Goal: Task Accomplishment & Management: Manage account settings

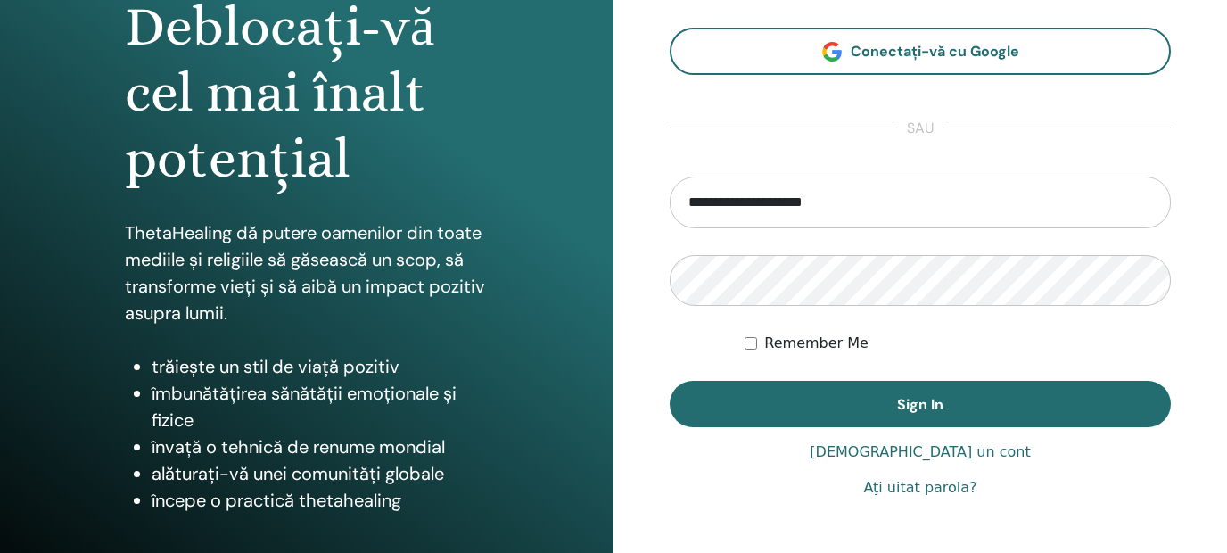
scroll to position [303, 0]
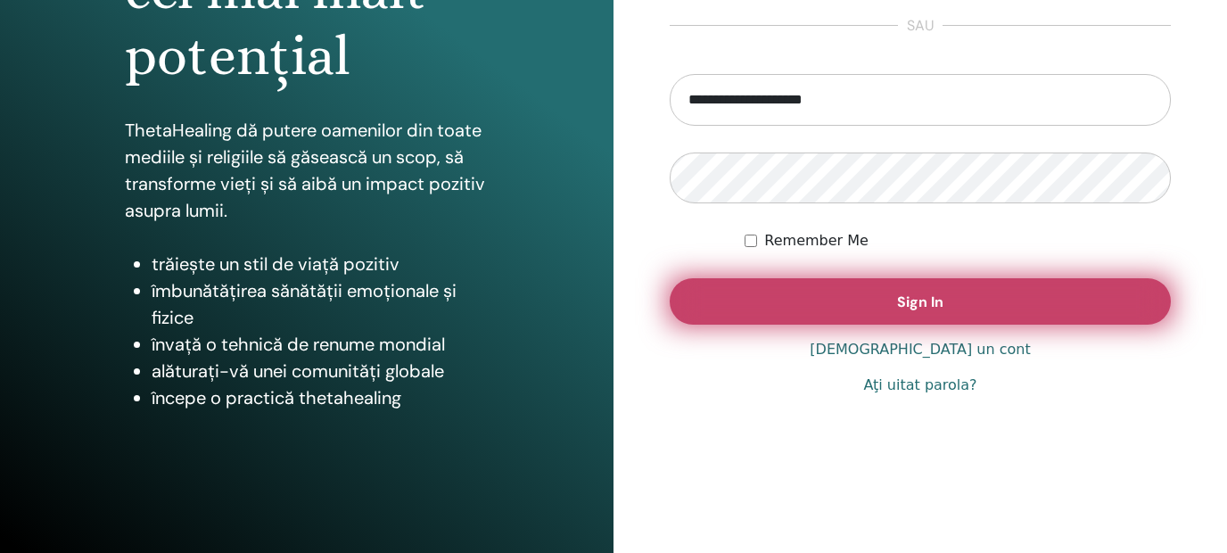
type input "**********"
click at [918, 309] on span "Sign In" at bounding box center [920, 301] width 46 height 19
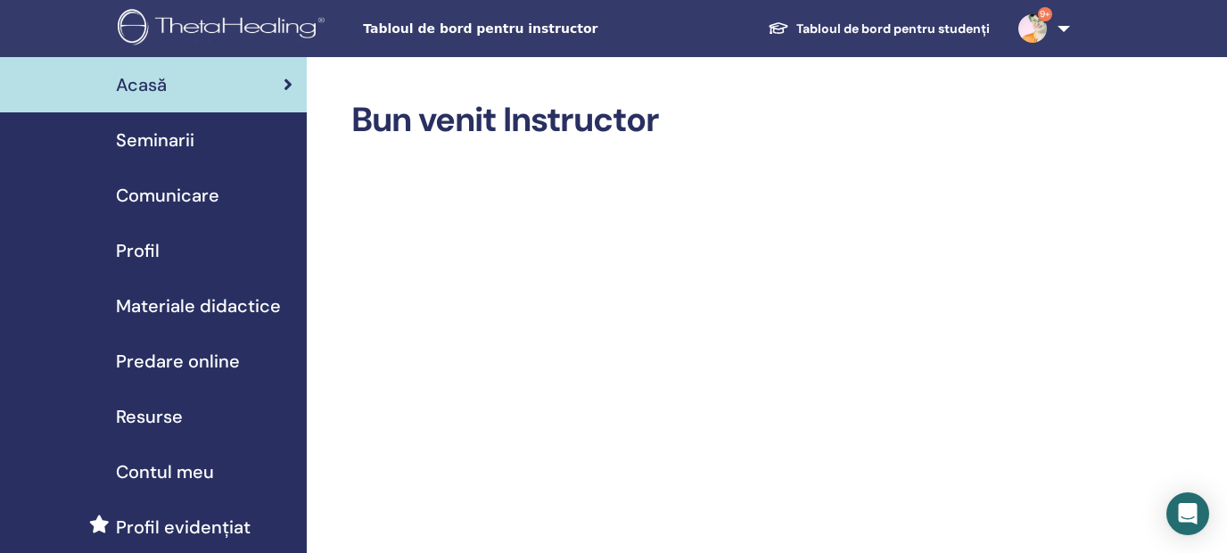
click at [161, 145] on span "Seminarii" at bounding box center [155, 140] width 78 height 27
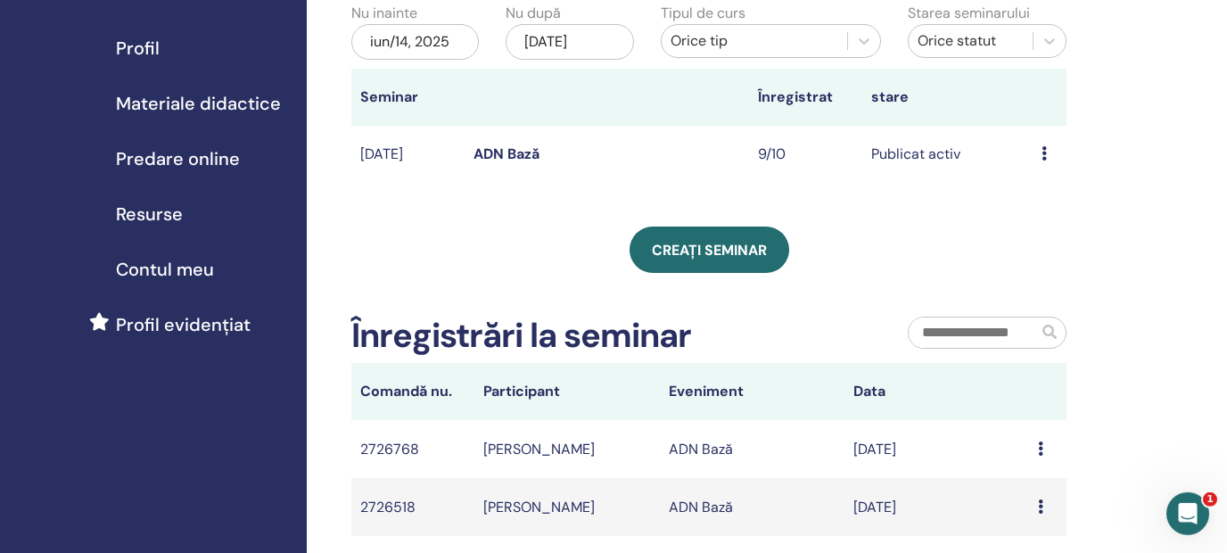
scroll to position [216, 0]
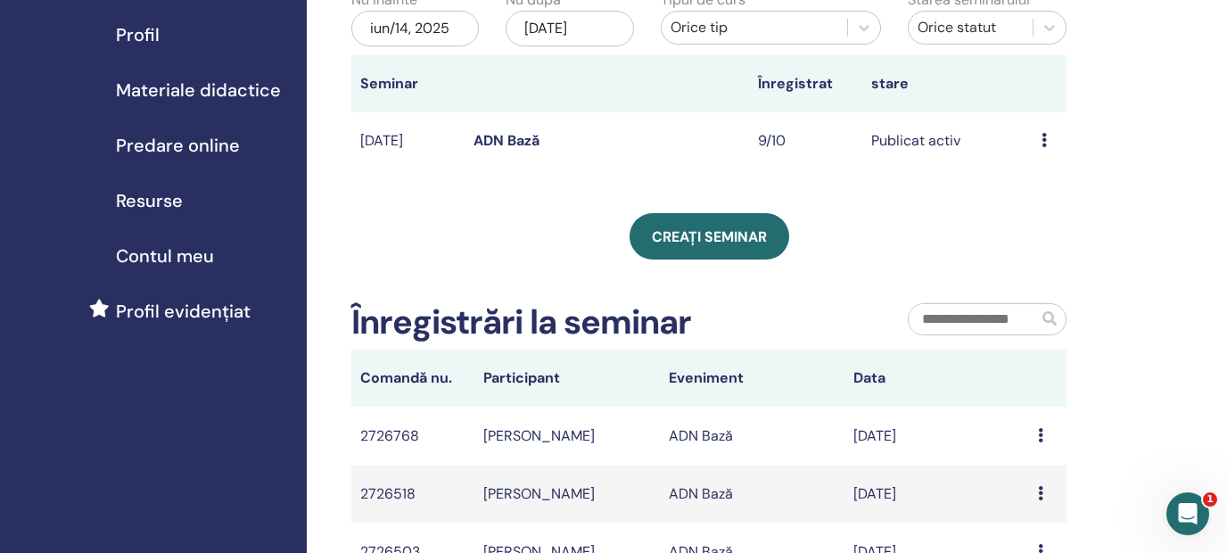
click at [1045, 144] on icon at bounding box center [1044, 140] width 5 height 14
click at [1179, 114] on div "Seminariile mele Puteți personaliza filtrul pentru a explora seminariile viitoa…" at bounding box center [767, 382] width 920 height 1083
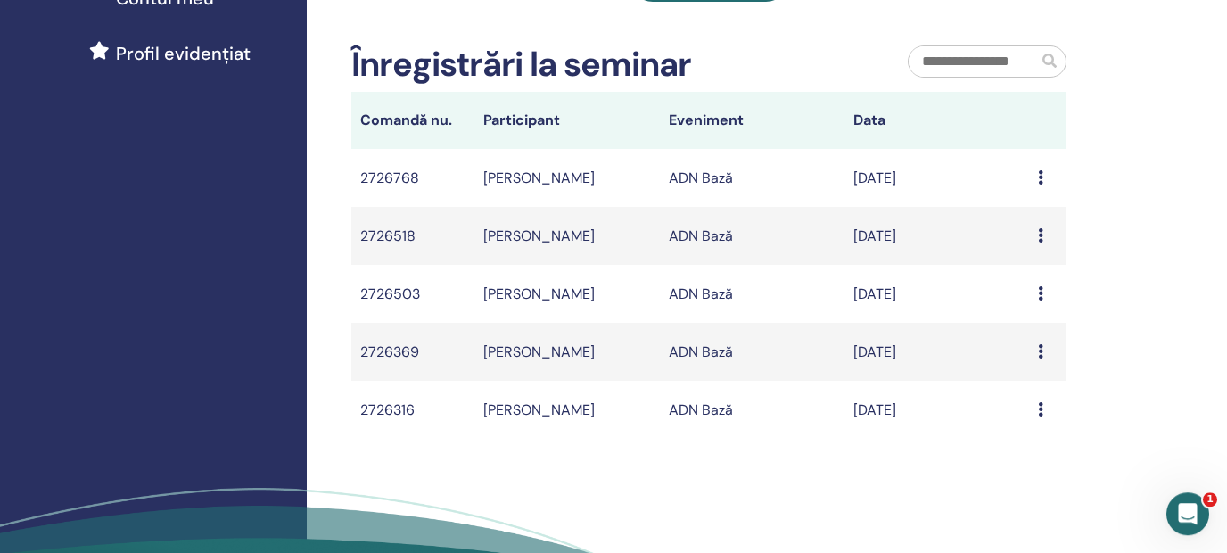
scroll to position [451, 0]
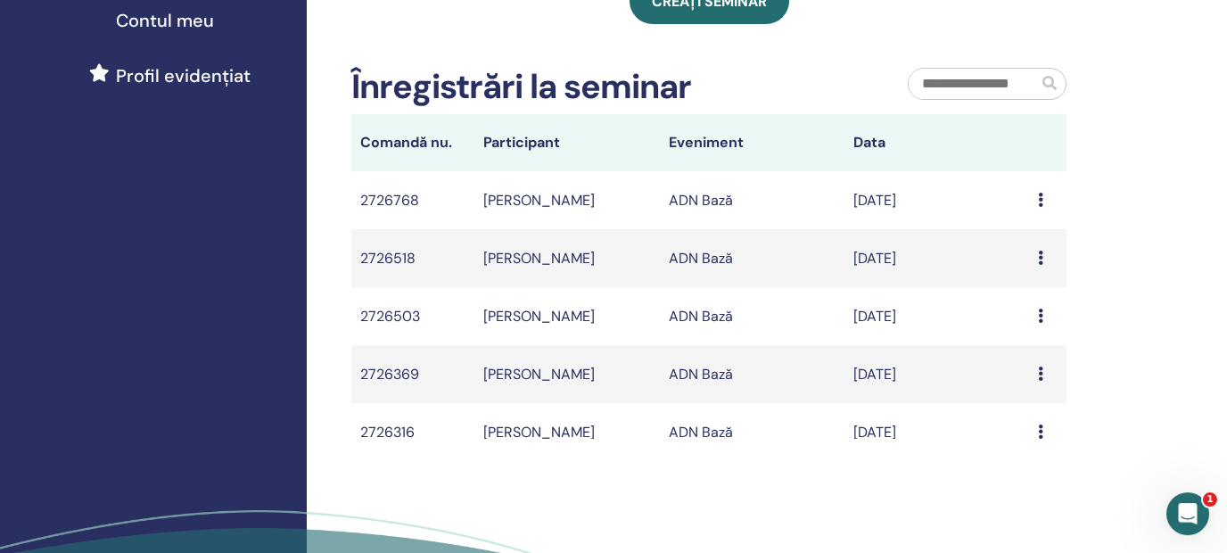
click at [1039, 200] on icon at bounding box center [1040, 200] width 5 height 14
click at [1043, 199] on icon at bounding box center [1040, 200] width 5 height 14
click at [1040, 200] on icon at bounding box center [1040, 200] width 5 height 14
click at [1040, 198] on icon at bounding box center [1040, 200] width 5 height 14
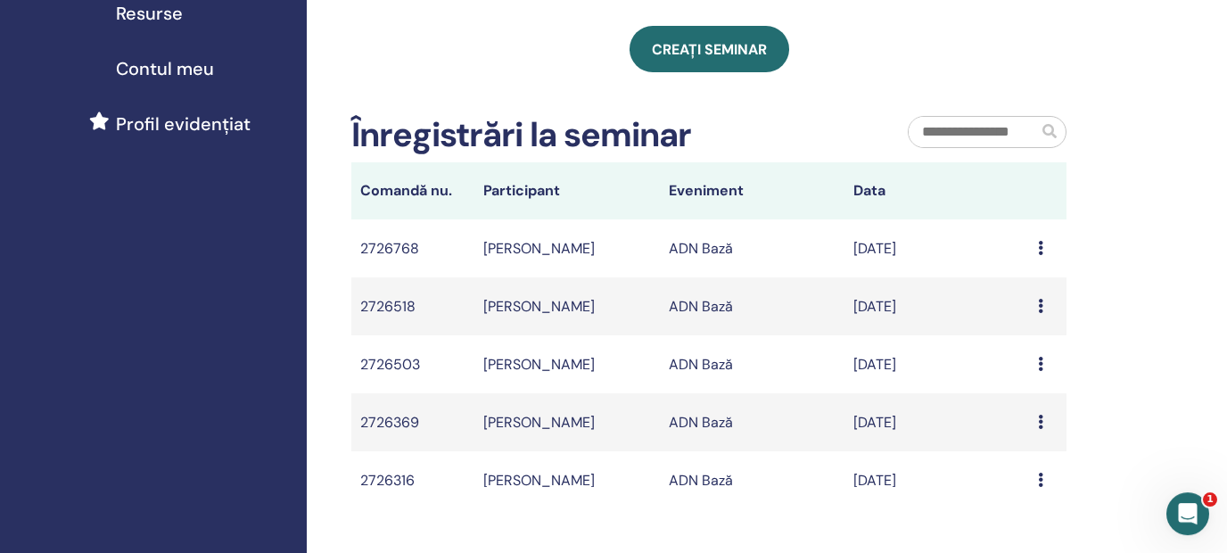
scroll to position [392, 0]
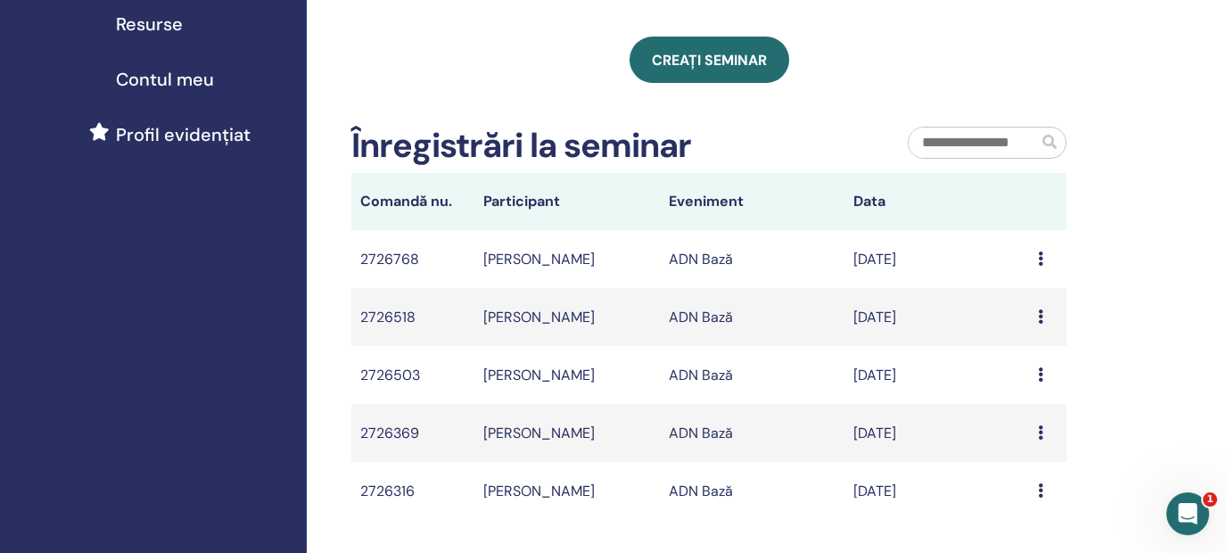
click at [1041, 257] on icon at bounding box center [1040, 258] width 5 height 14
click at [1102, 256] on div "Seminariile mele Puteți personaliza filtrul pentru a explora seminariile viitoa…" at bounding box center [767, 206] width 920 height 1083
click at [1041, 262] on icon at bounding box center [1040, 258] width 5 height 14
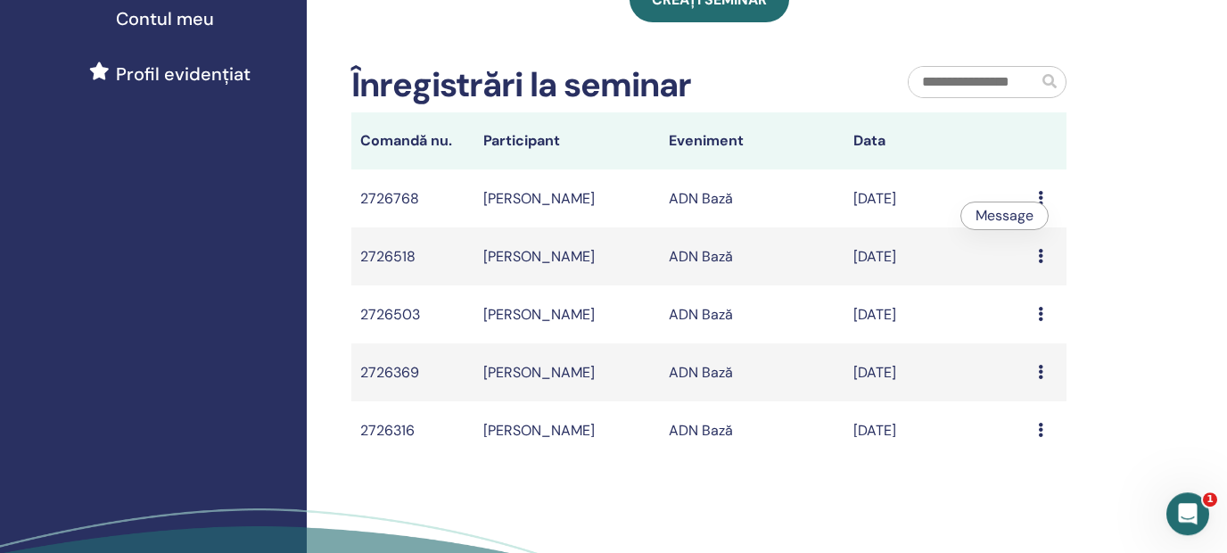
scroll to position [467, 0]
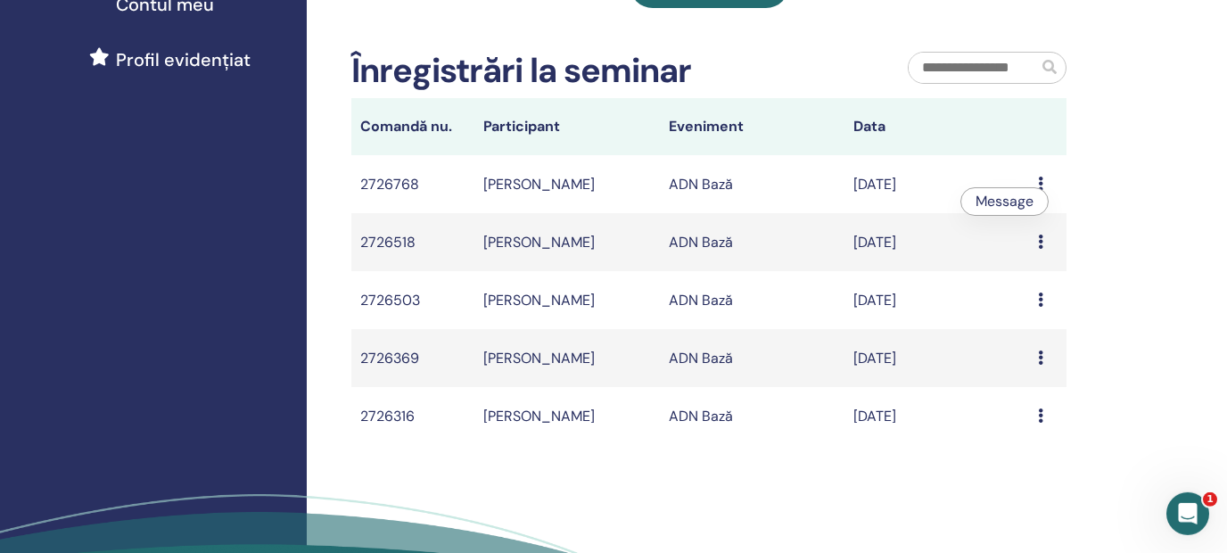
click at [1041, 413] on icon at bounding box center [1040, 415] width 5 height 14
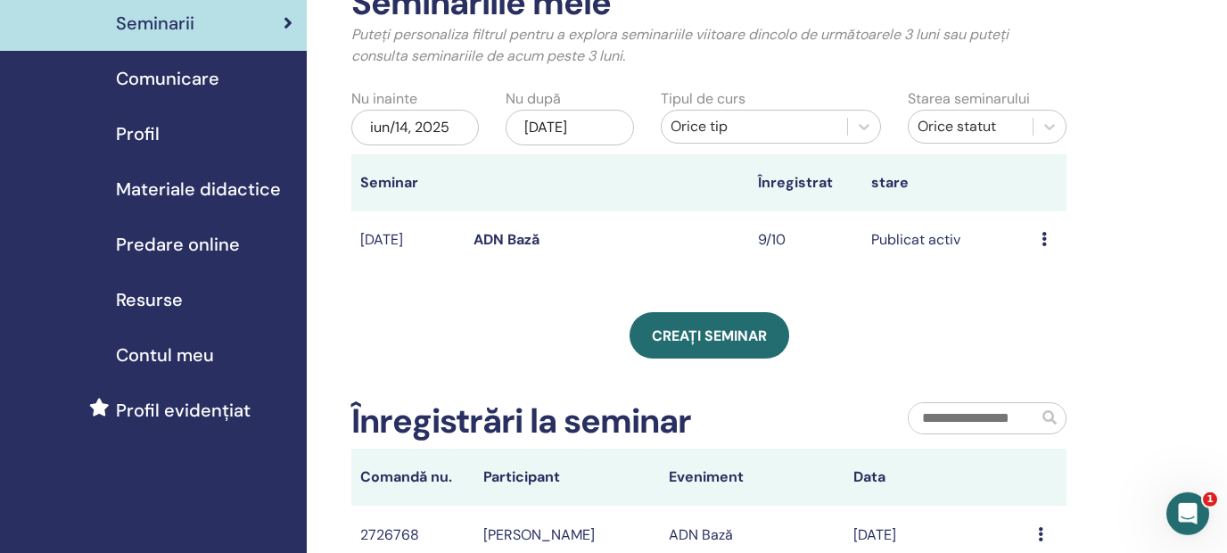
scroll to position [192, 0]
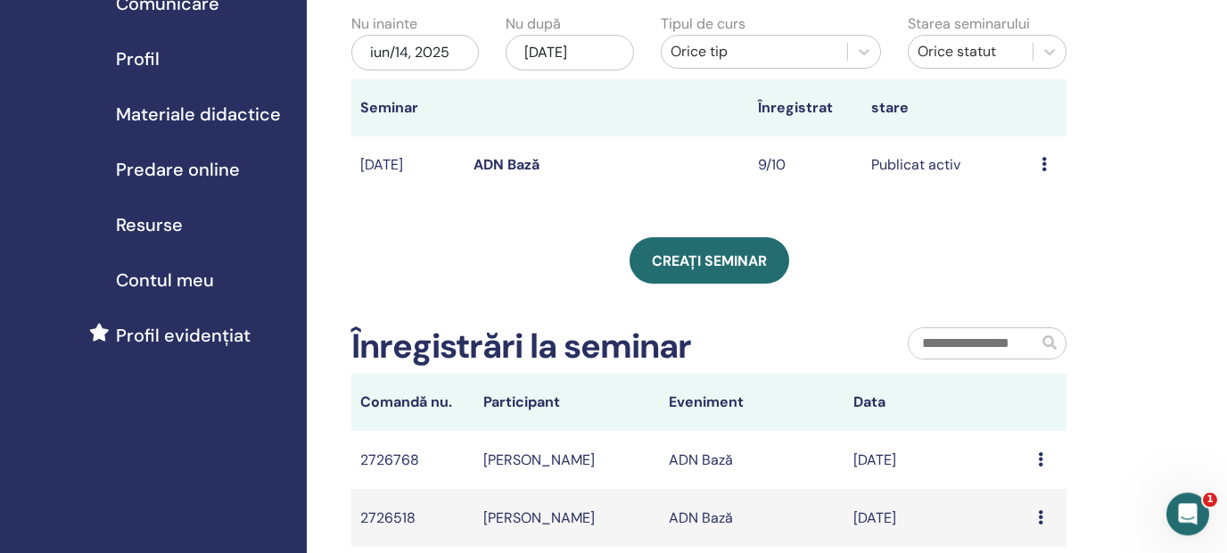
click at [144, 59] on span "Profil" at bounding box center [138, 58] width 44 height 27
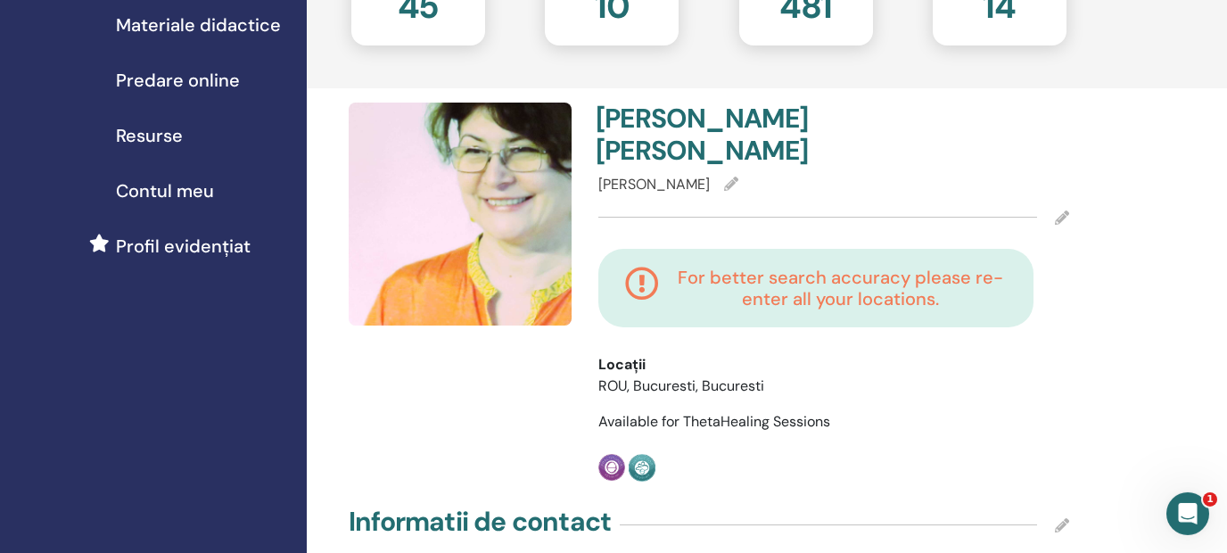
scroll to position [356, 0]
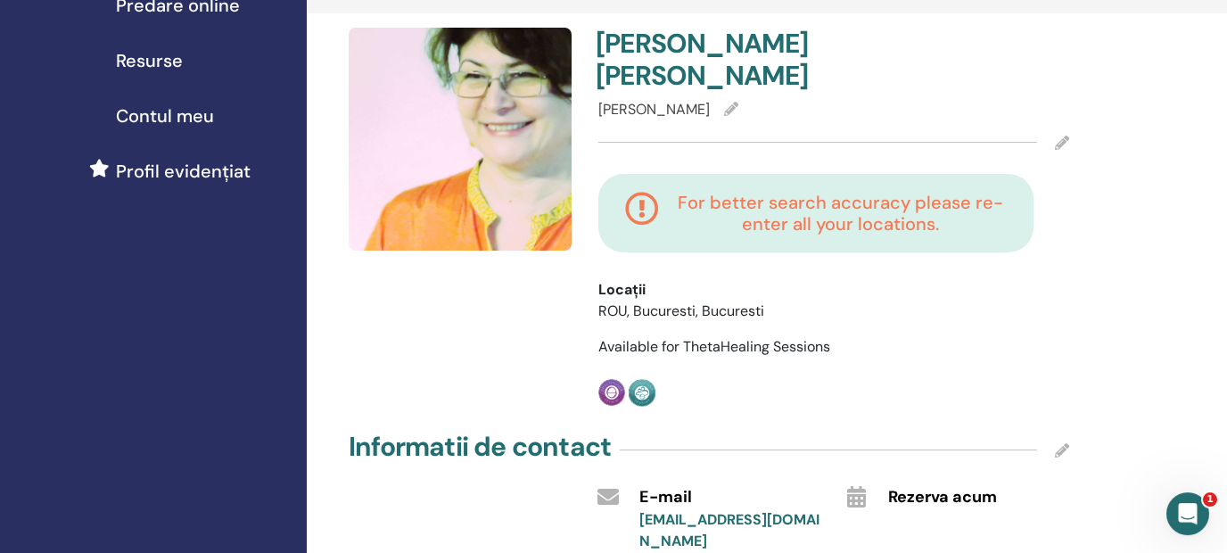
click at [194, 117] on span "Contul meu" at bounding box center [165, 116] width 98 height 27
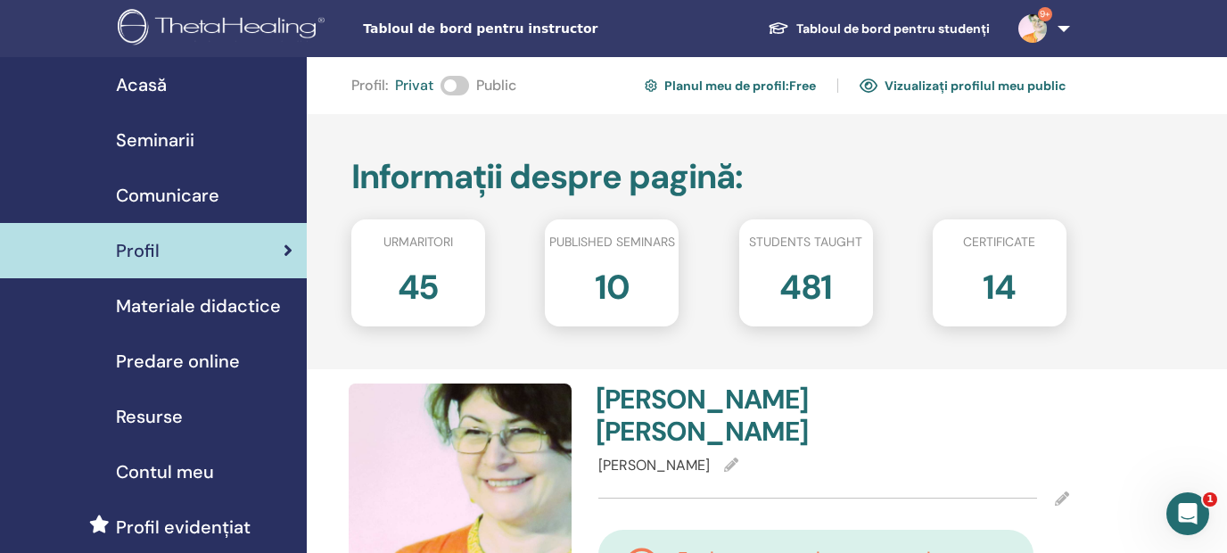
click at [164, 137] on span "Seminarii" at bounding box center [155, 140] width 78 height 27
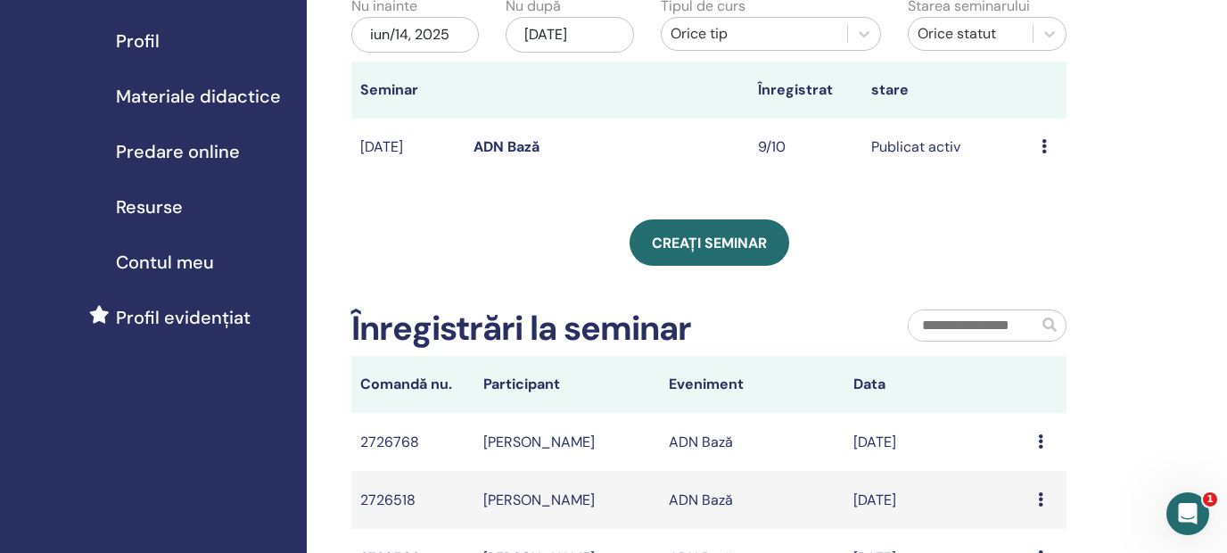
scroll to position [215, 0]
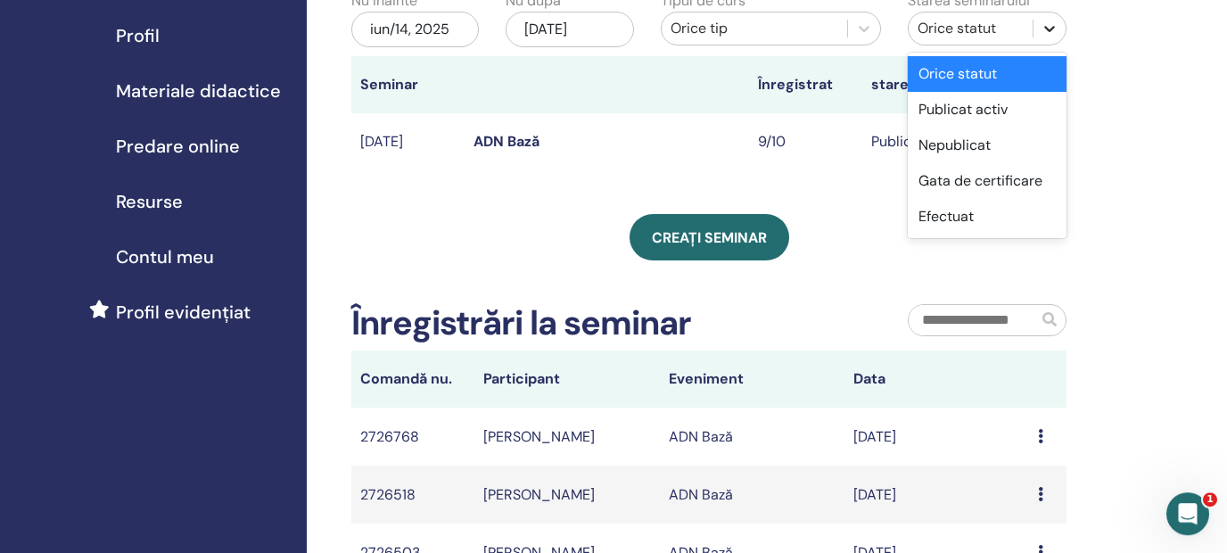
click at [1048, 37] on icon at bounding box center [1050, 29] width 18 height 18
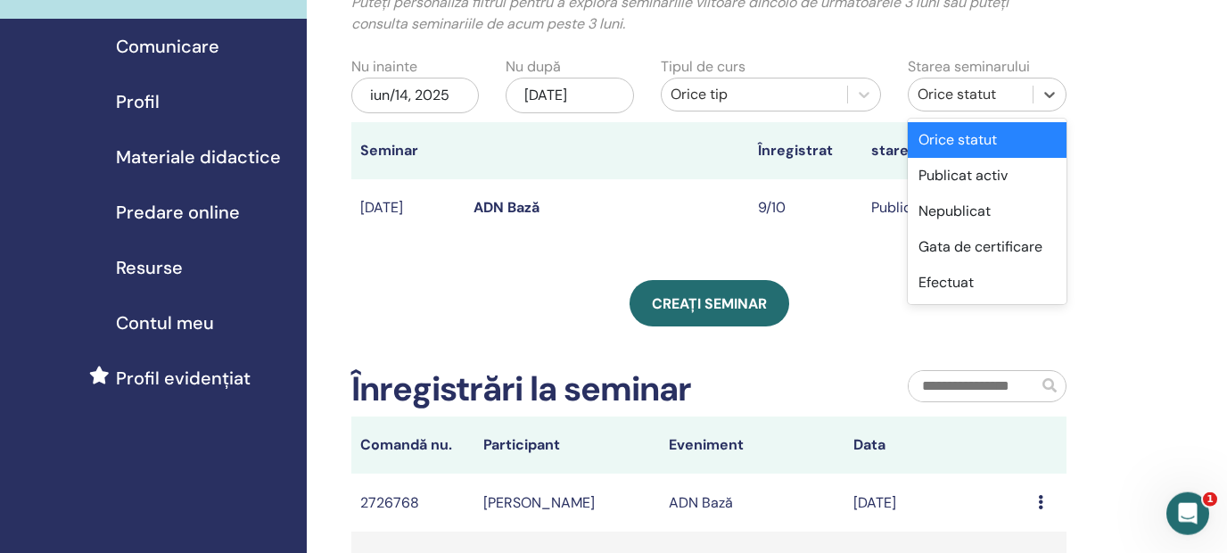
scroll to position [129, 0]
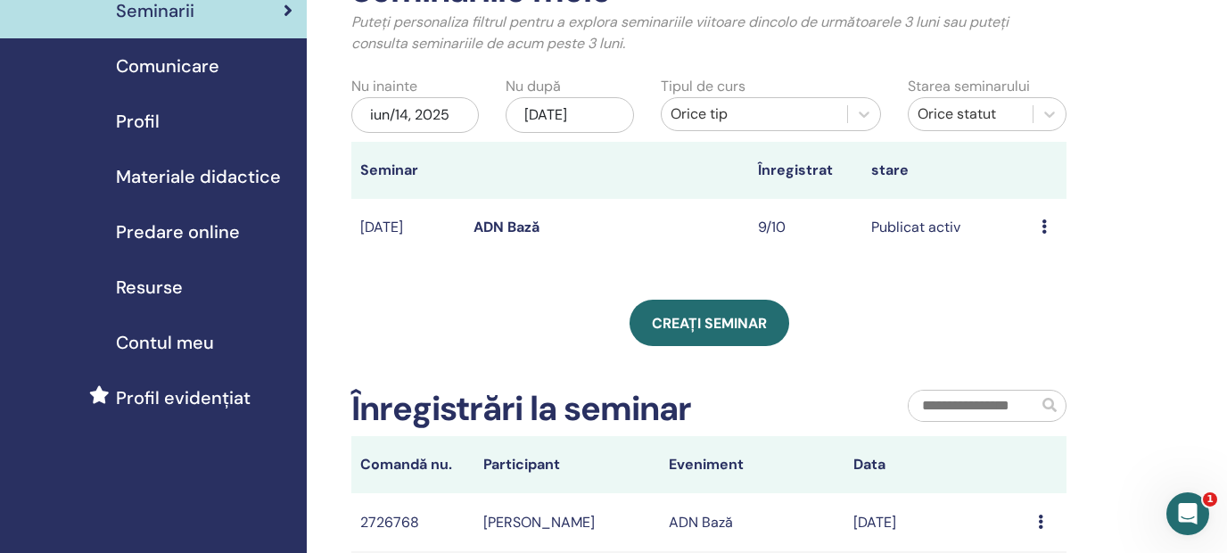
click at [1122, 210] on div "Seminariile mele Puteți personaliza filtrul pentru a explora seminariile viitoa…" at bounding box center [767, 469] width 920 height 1083
click at [1044, 228] on icon at bounding box center [1044, 226] width 5 height 14
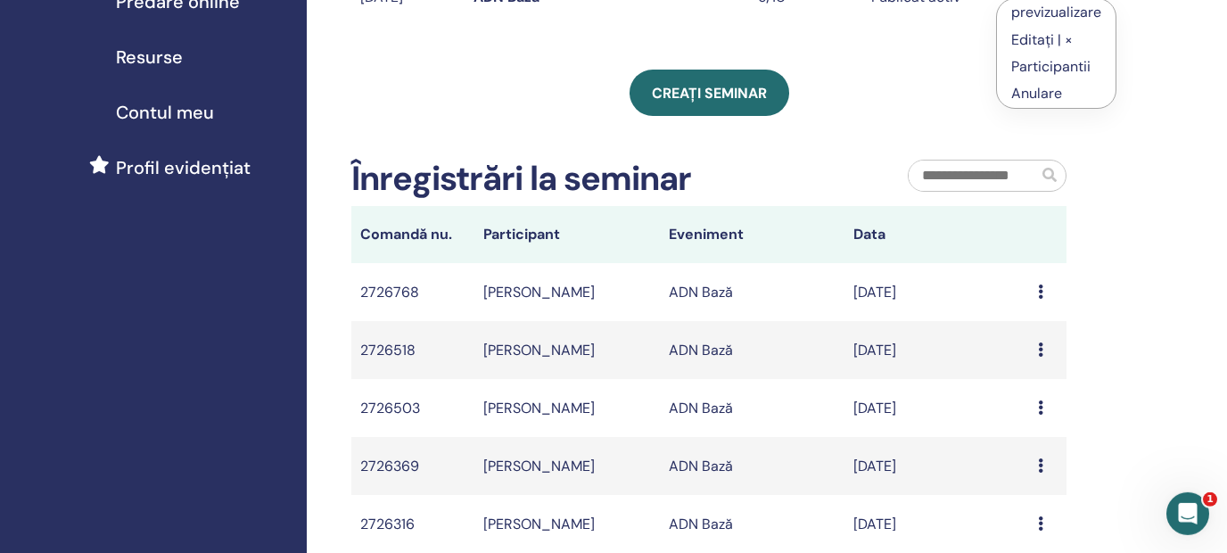
scroll to position [370, 0]
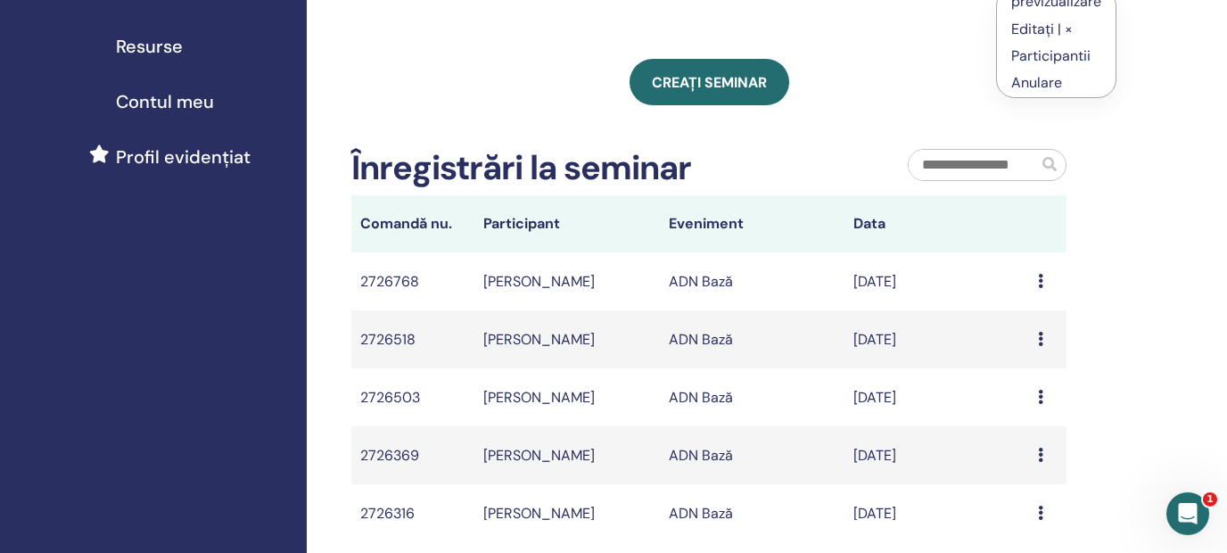
click at [1044, 284] on div "Message" at bounding box center [1048, 281] width 20 height 21
click at [1134, 258] on div "Seminariile mele Puteți personaliza filtrul pentru a explora seminariile viitoa…" at bounding box center [767, 228] width 920 height 1083
click at [1040, 340] on icon at bounding box center [1040, 339] width 5 height 14
click at [1100, 301] on div "Seminariile mele Puteți personaliza filtrul pentru a explora seminariile viitoa…" at bounding box center [767, 228] width 920 height 1083
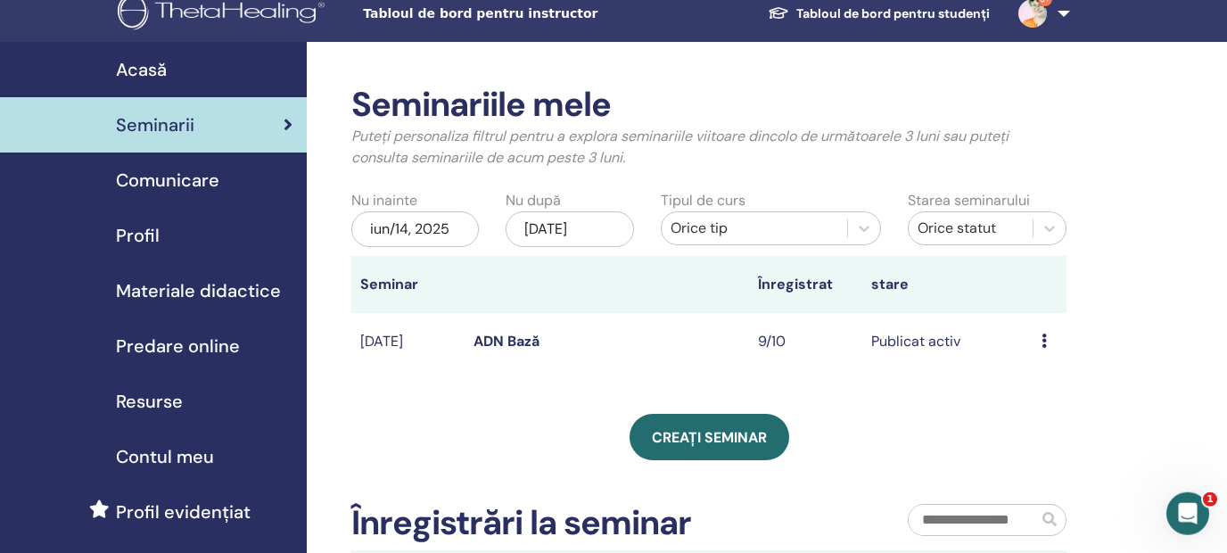
scroll to position [0, 0]
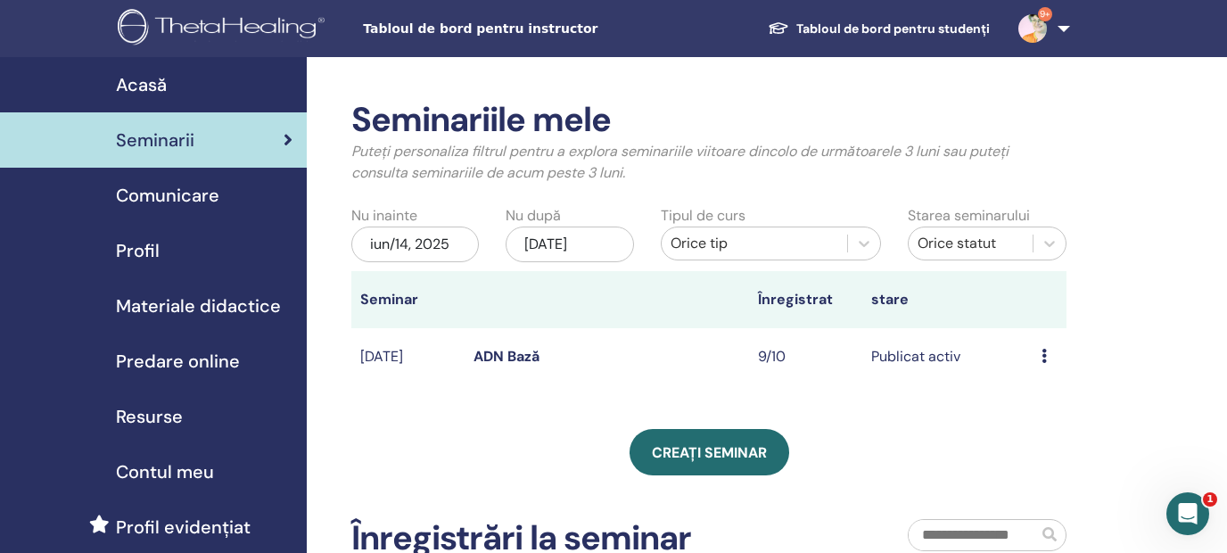
click at [1045, 355] on icon at bounding box center [1044, 356] width 5 height 14
click at [1027, 396] on link "Editați | ×" at bounding box center [1043, 396] width 62 height 19
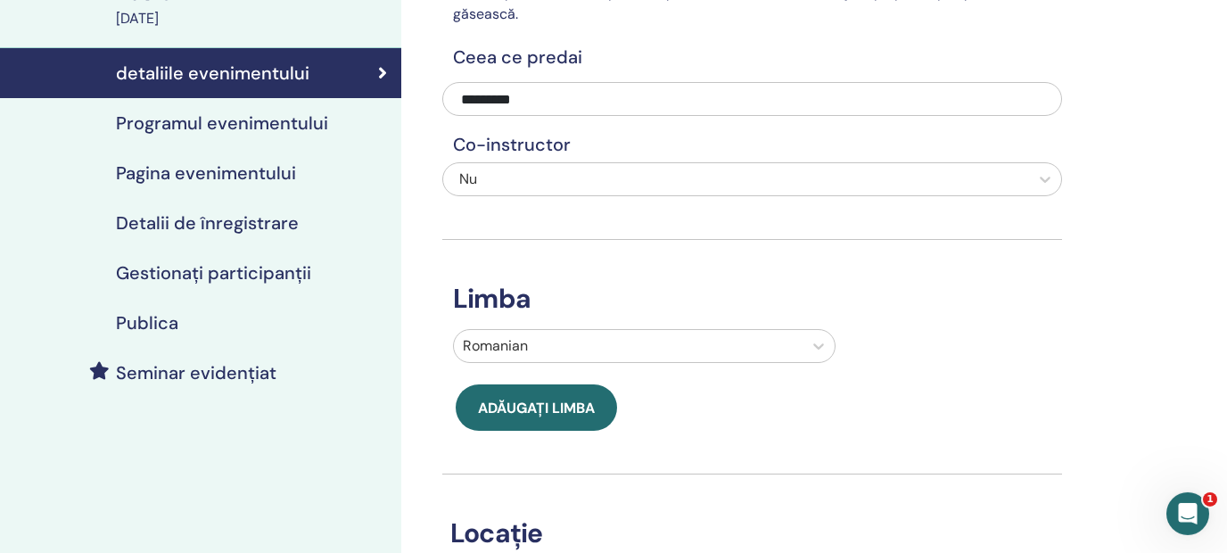
scroll to position [144, 0]
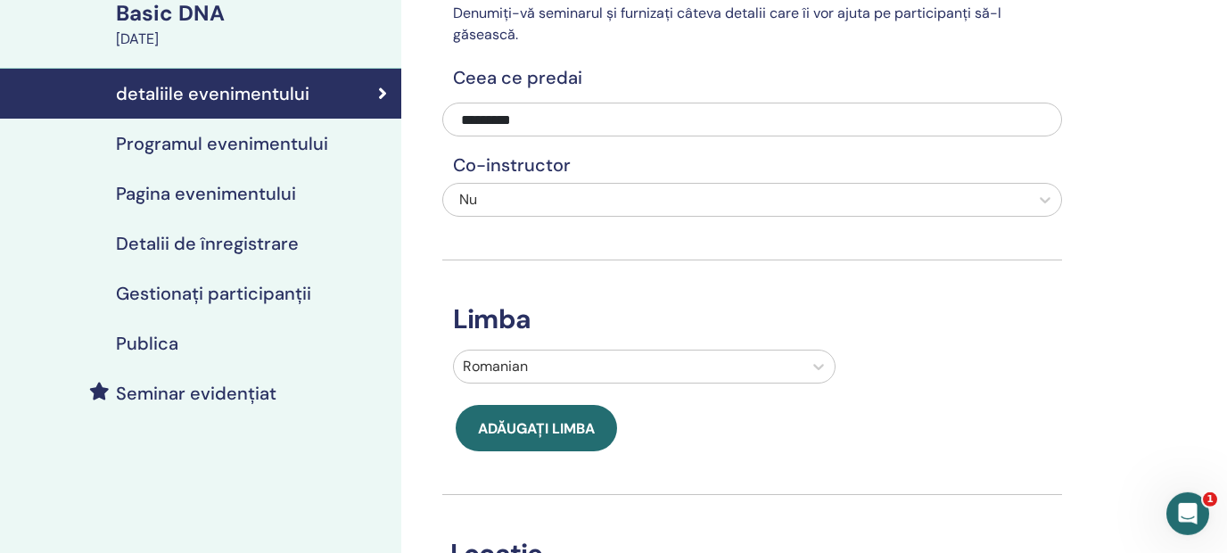
click at [246, 288] on h4 "Gestionați participanții" at bounding box center [213, 293] width 195 height 21
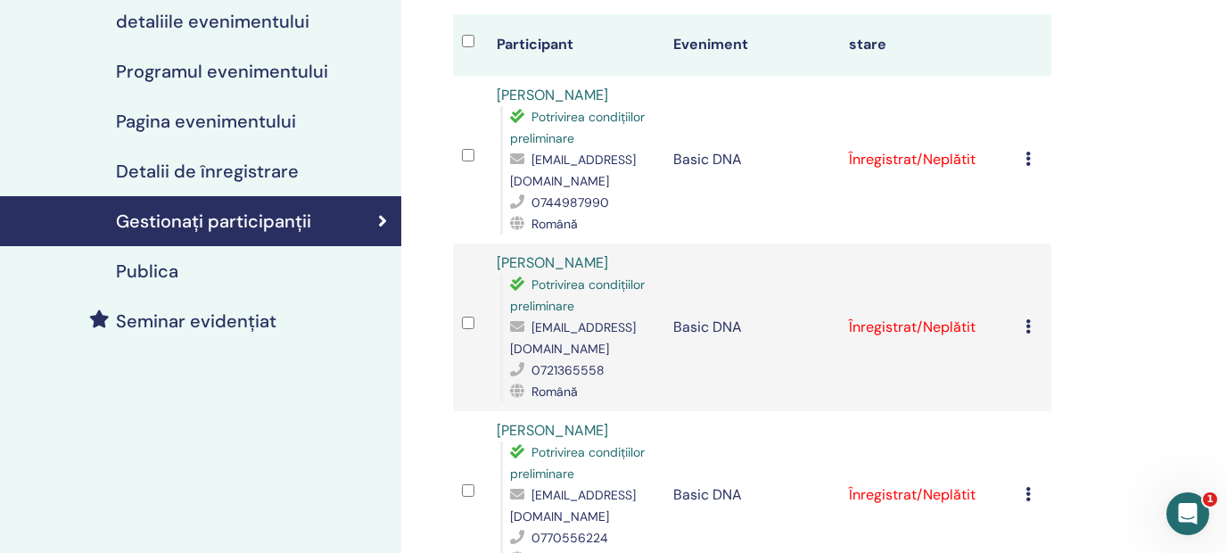
scroll to position [243, 0]
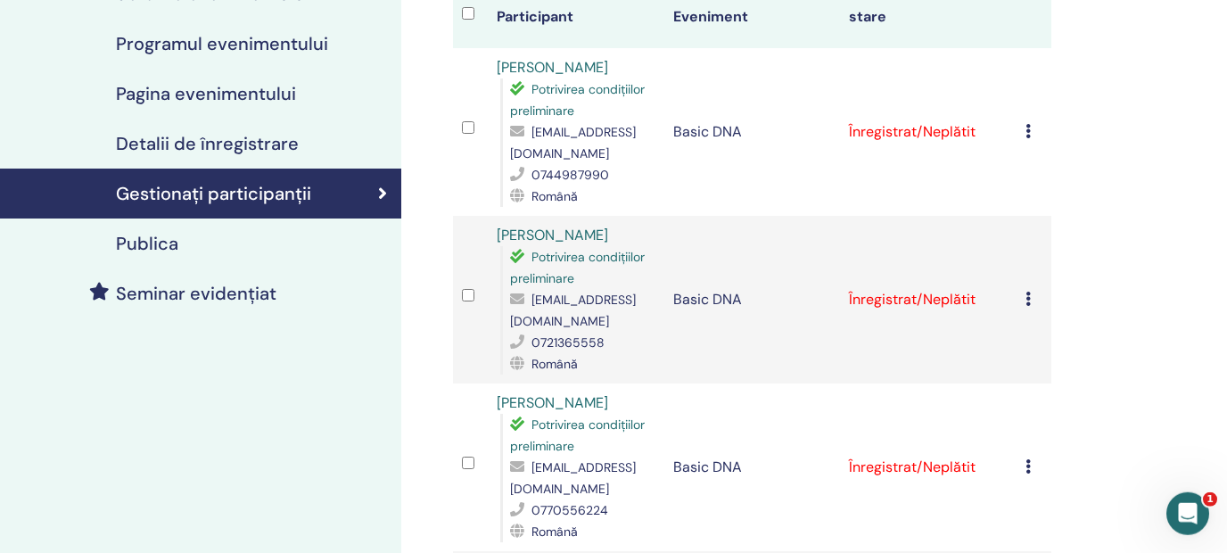
click at [1031, 124] on icon at bounding box center [1027, 131] width 5 height 14
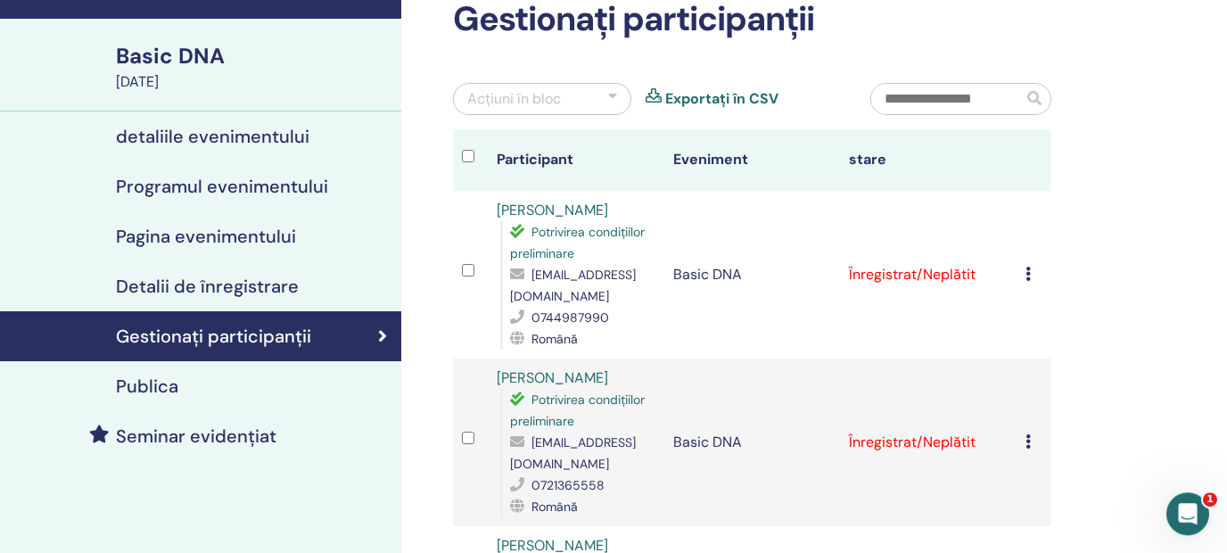
scroll to position [0, 0]
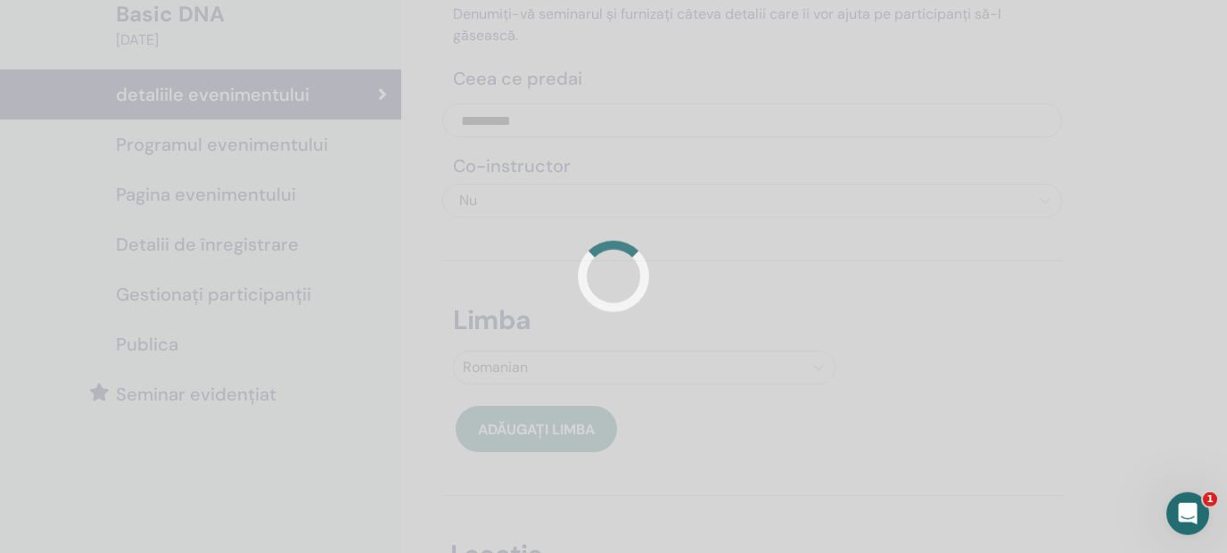
scroll to position [144, 0]
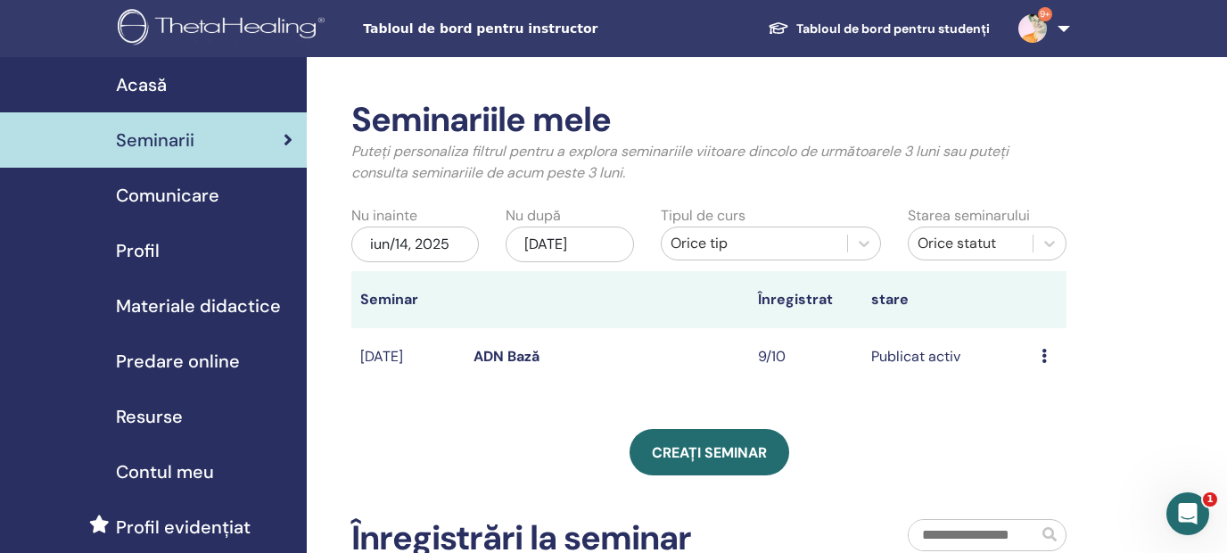
click at [1045, 356] on icon at bounding box center [1044, 356] width 5 height 14
click at [1041, 393] on link "Editați | ×" at bounding box center [1043, 397] width 62 height 19
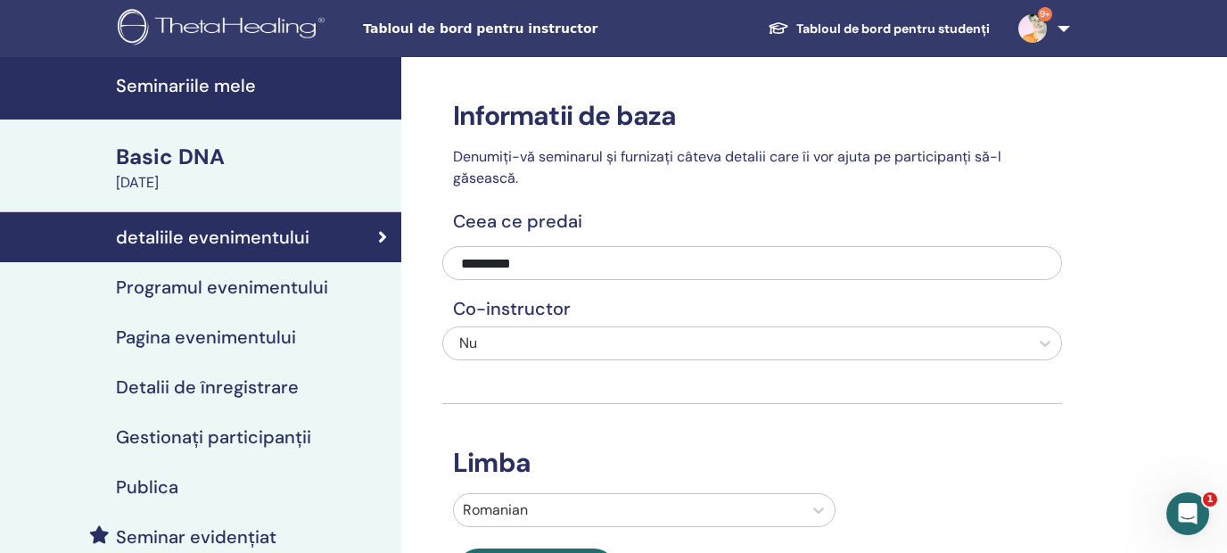
click at [179, 432] on h4 "Gestionați participanții" at bounding box center [213, 436] width 195 height 21
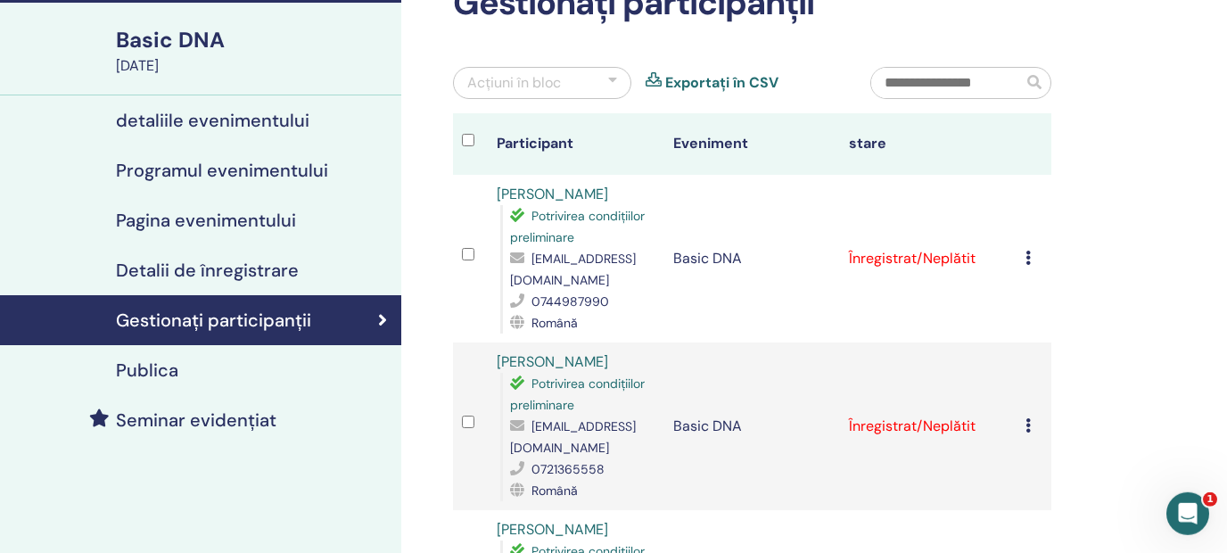
scroll to position [169, 0]
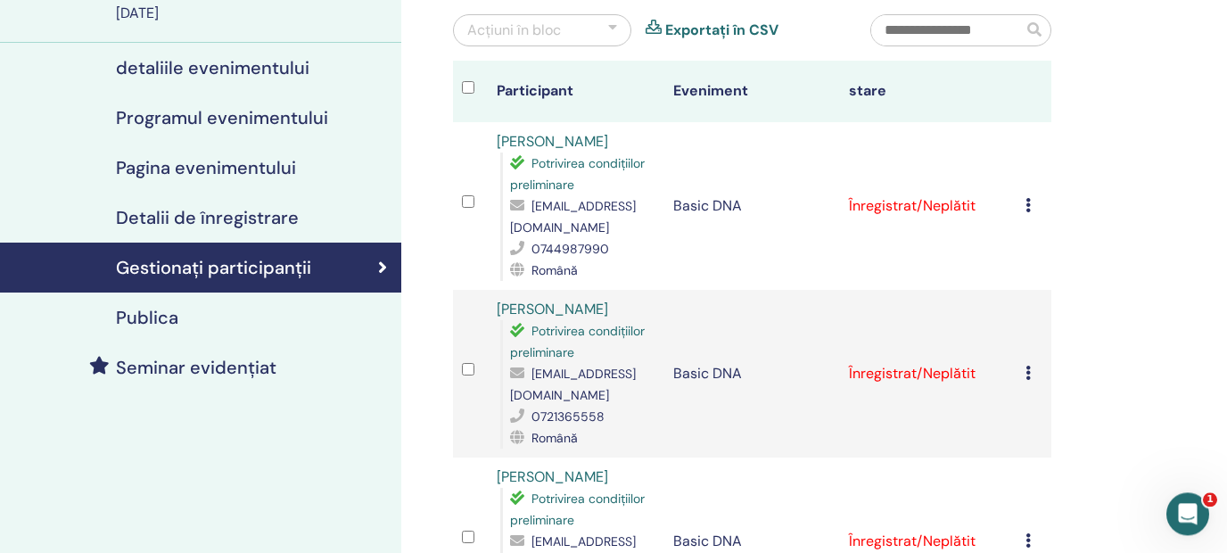
click at [1031, 198] on icon at bounding box center [1027, 205] width 5 height 14
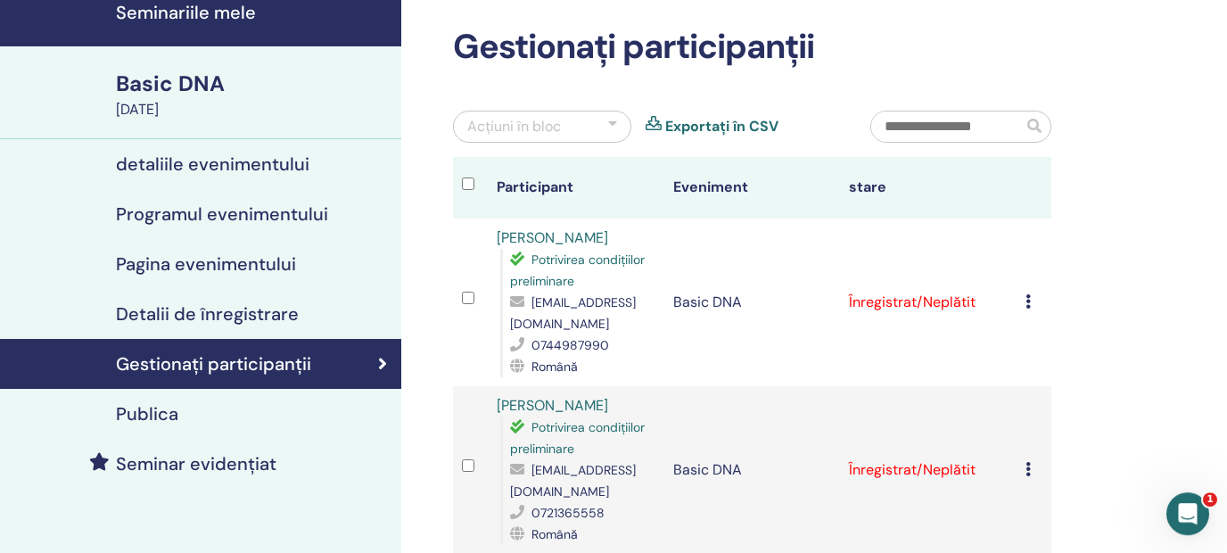
scroll to position [0, 0]
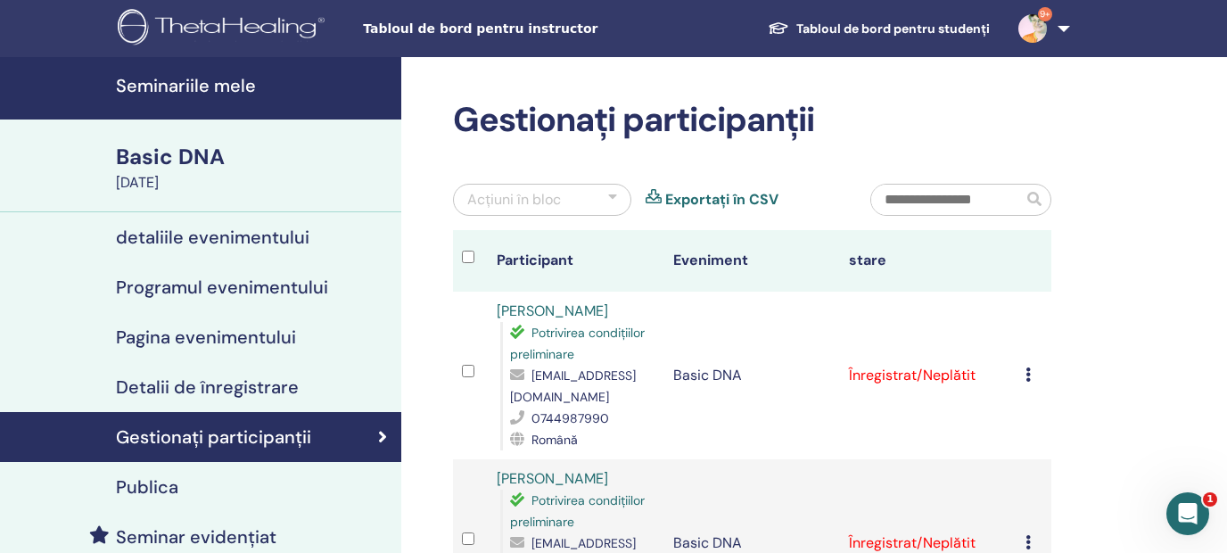
click at [1031, 367] on icon at bounding box center [1027, 374] width 5 height 14
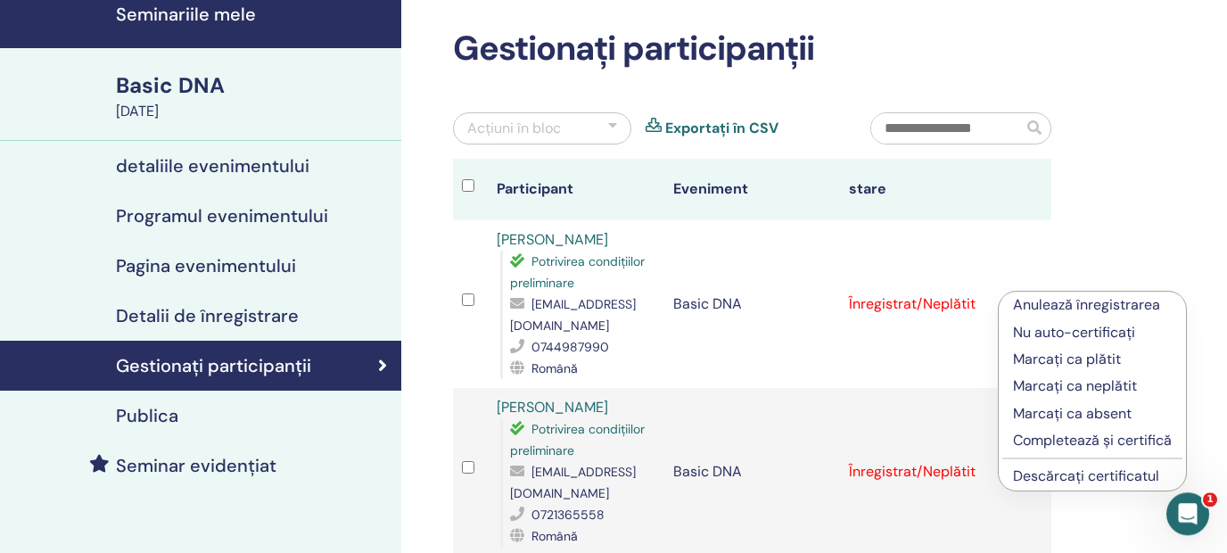
scroll to position [74, 0]
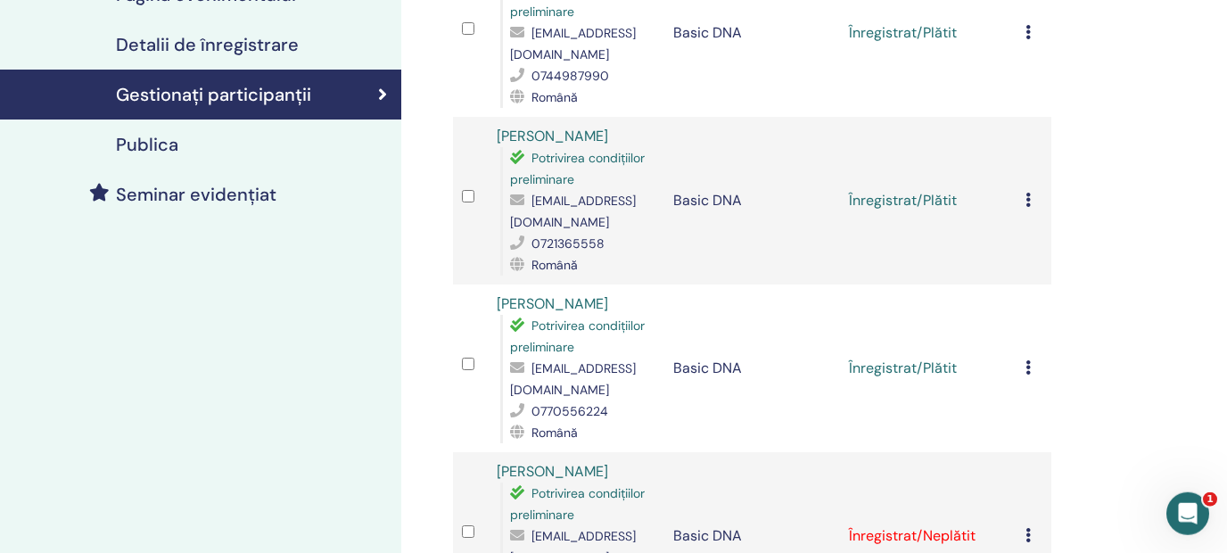
scroll to position [415, 0]
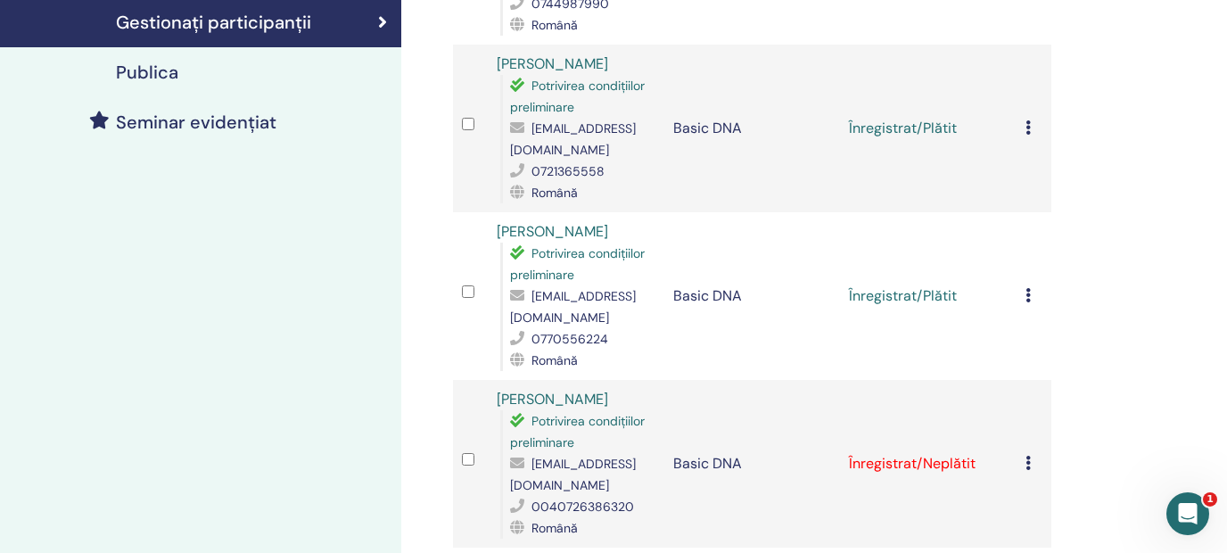
drag, startPoint x: 489, startPoint y: 263, endPoint x: 482, endPoint y: 253, distance: 12.1
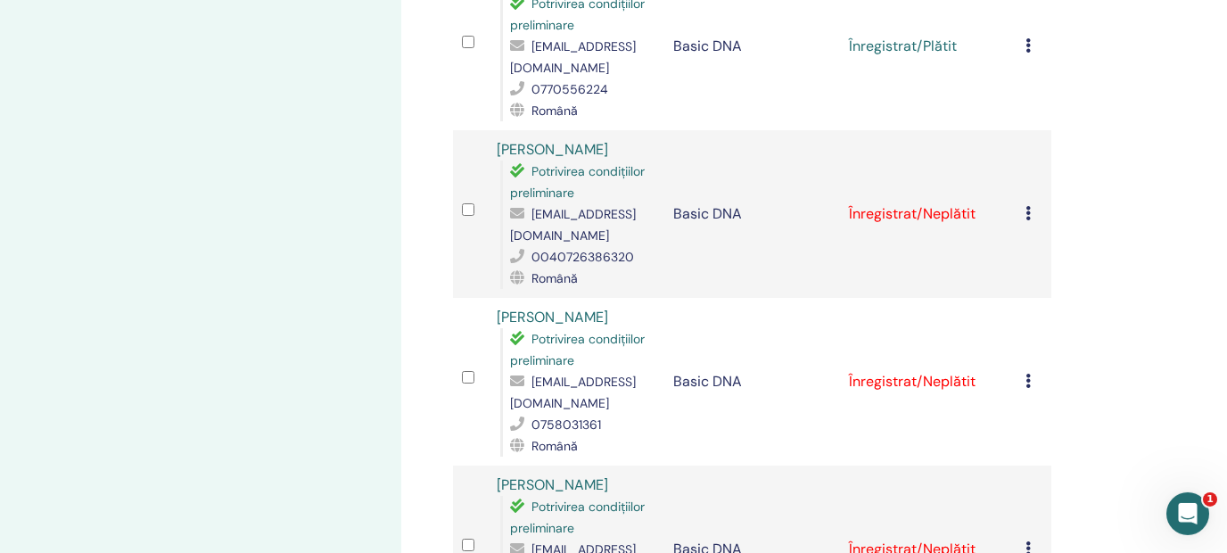
scroll to position [720, 0]
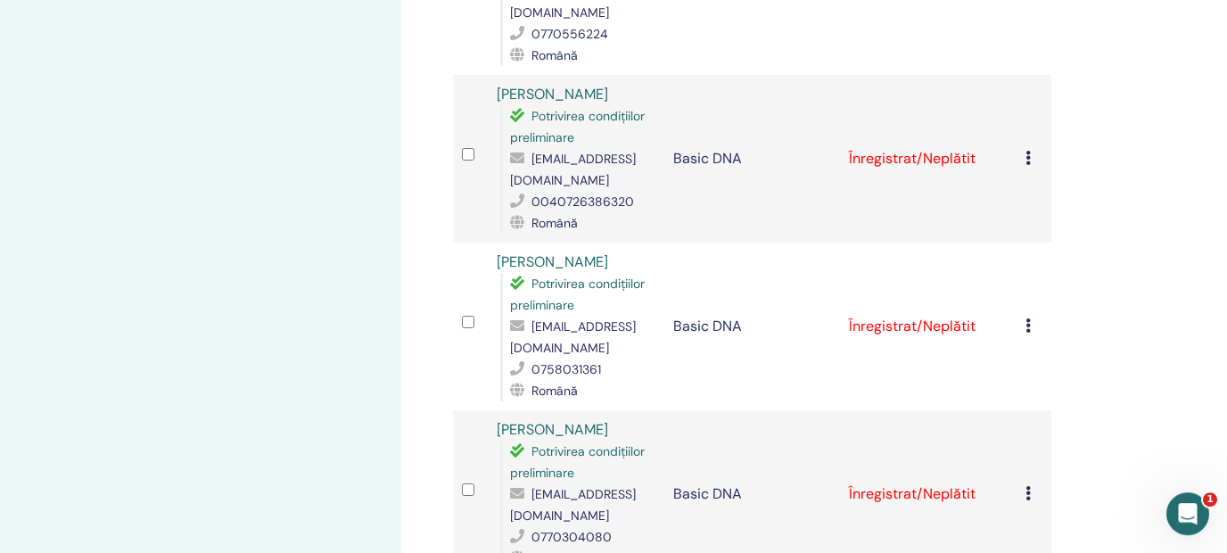
click at [1031, 151] on icon at bounding box center [1027, 158] width 5 height 14
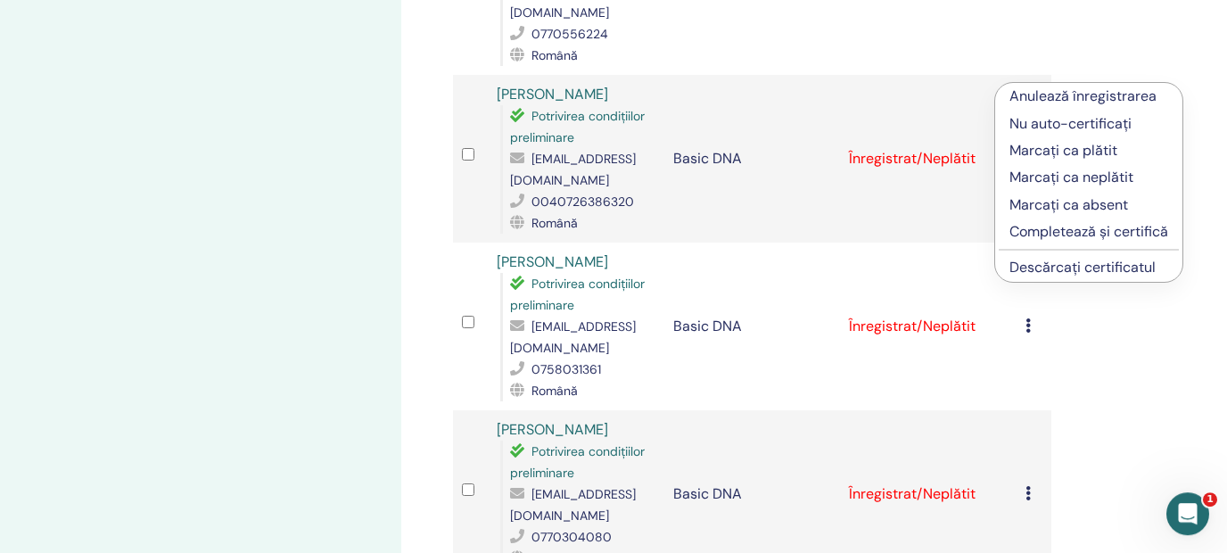
click at [1116, 55] on div "Gestionați participanții Acțiuni în bloc Exportați în CSV Participant Eveniment…" at bounding box center [810, 368] width 818 height 2063
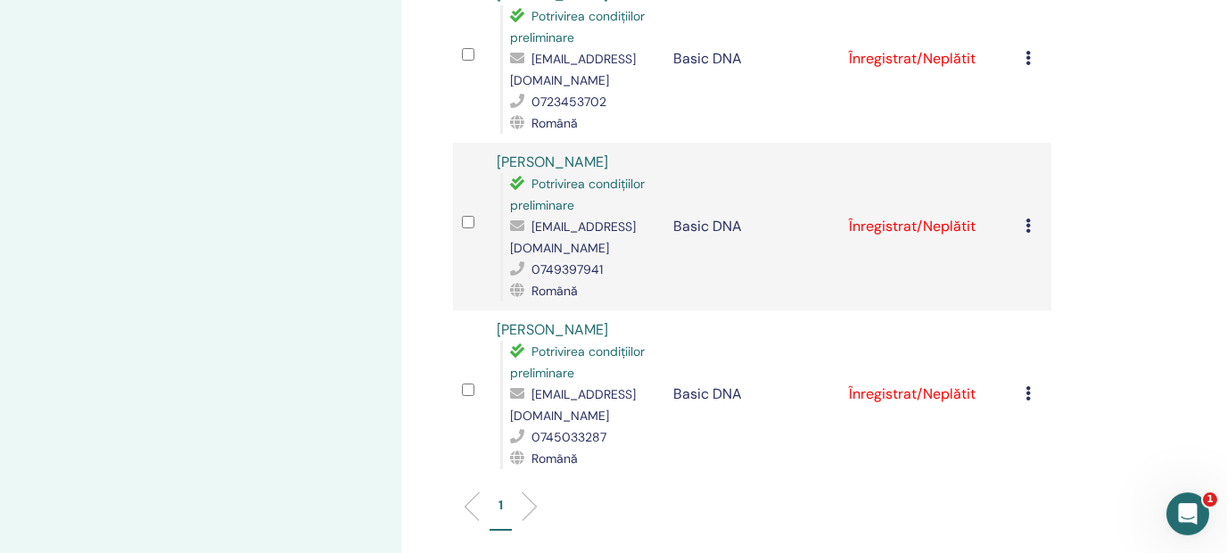
scroll to position [1326, 0]
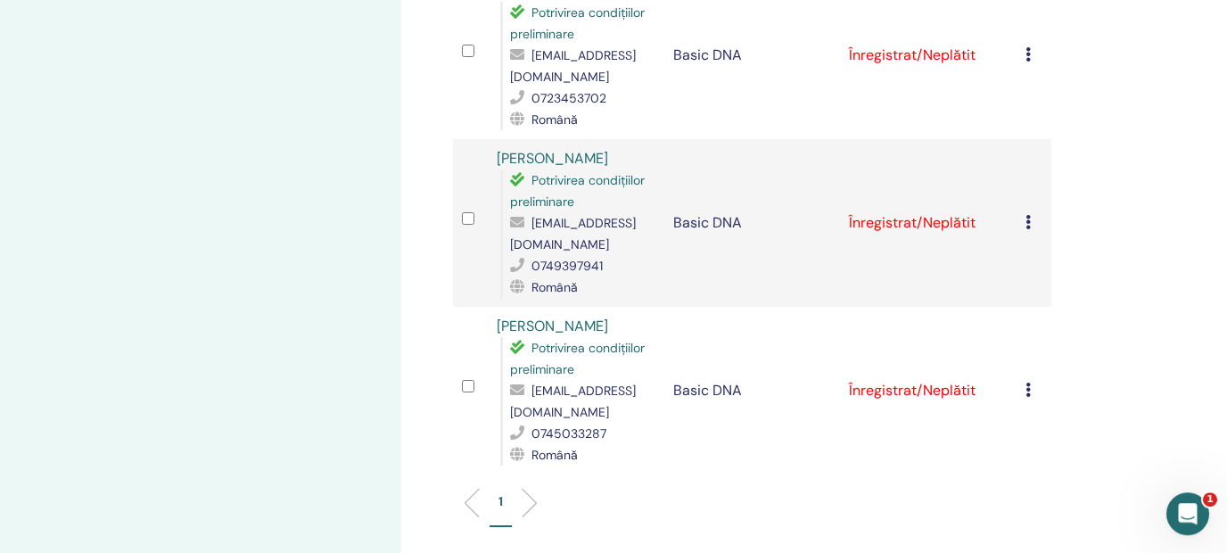
click at [473, 210] on div at bounding box center [470, 223] width 17 height 26
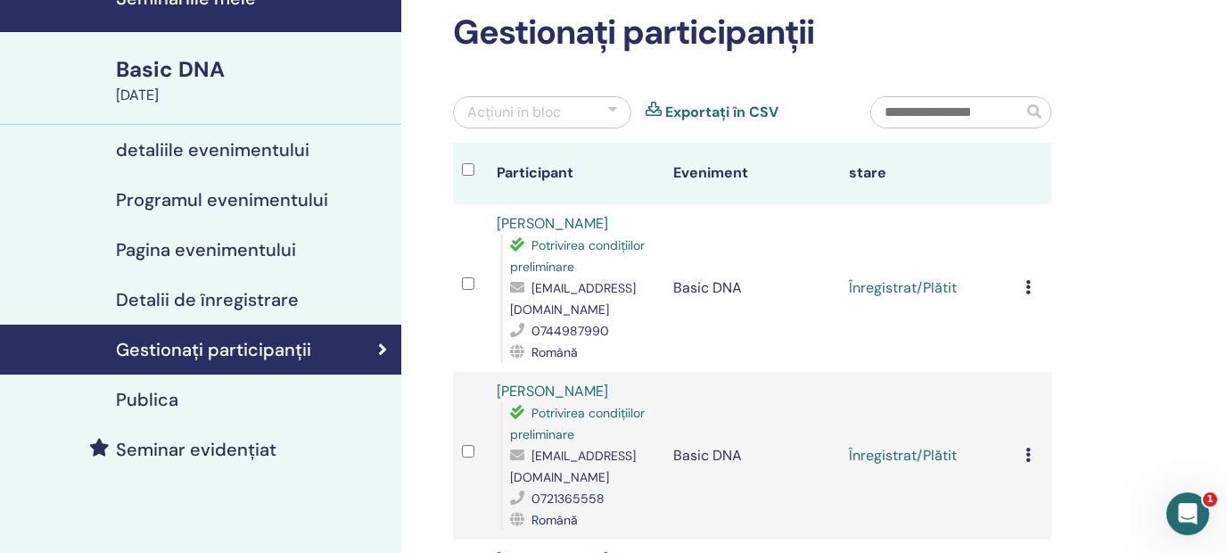
scroll to position [0, 0]
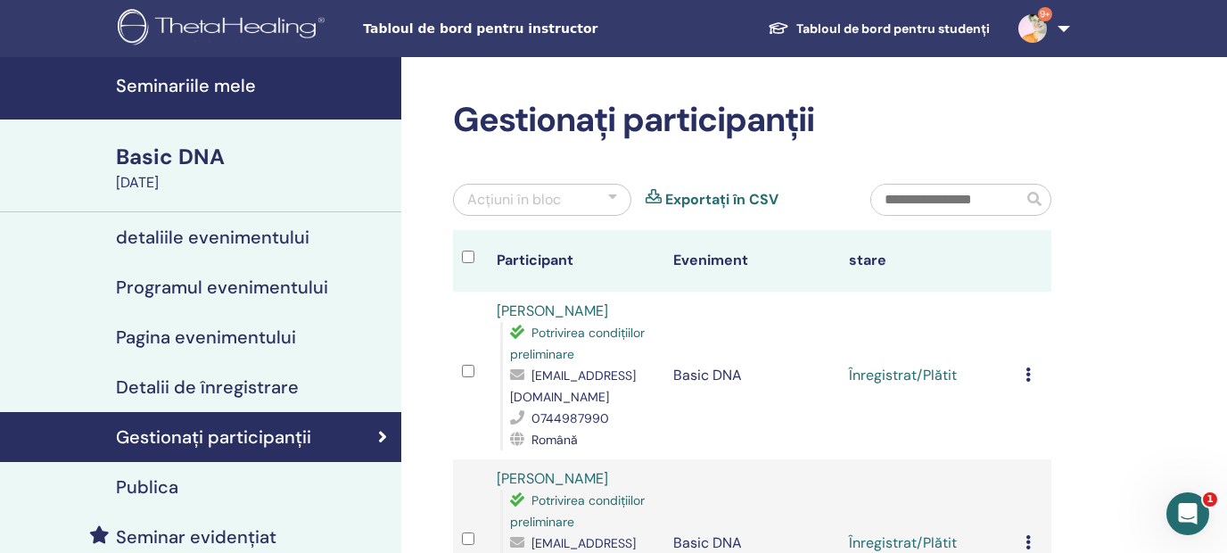
click at [462, 265] on div at bounding box center [475, 261] width 26 height 26
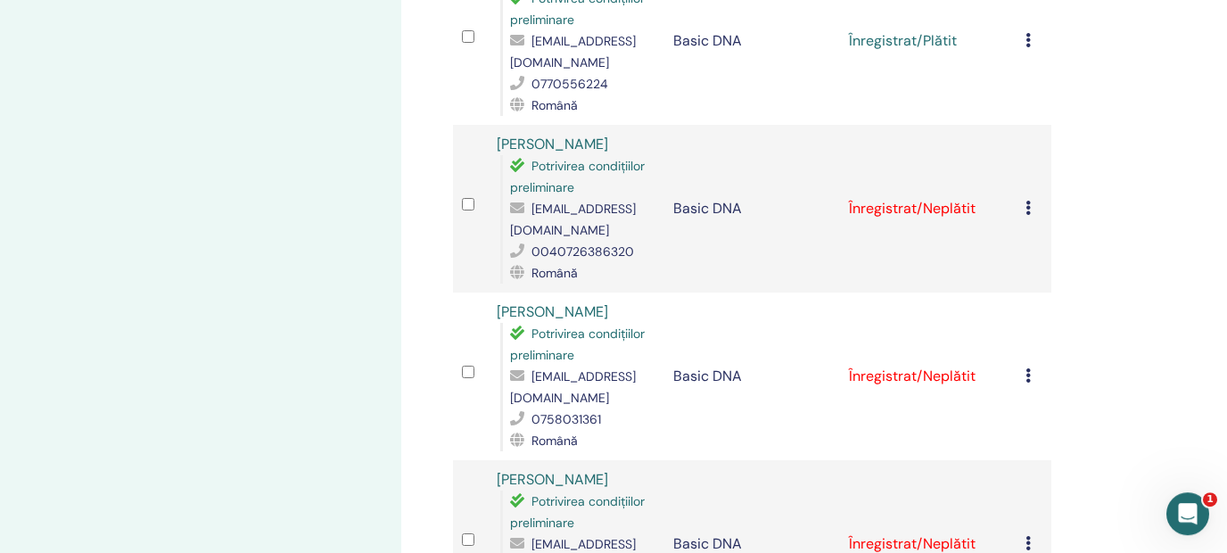
scroll to position [689, 0]
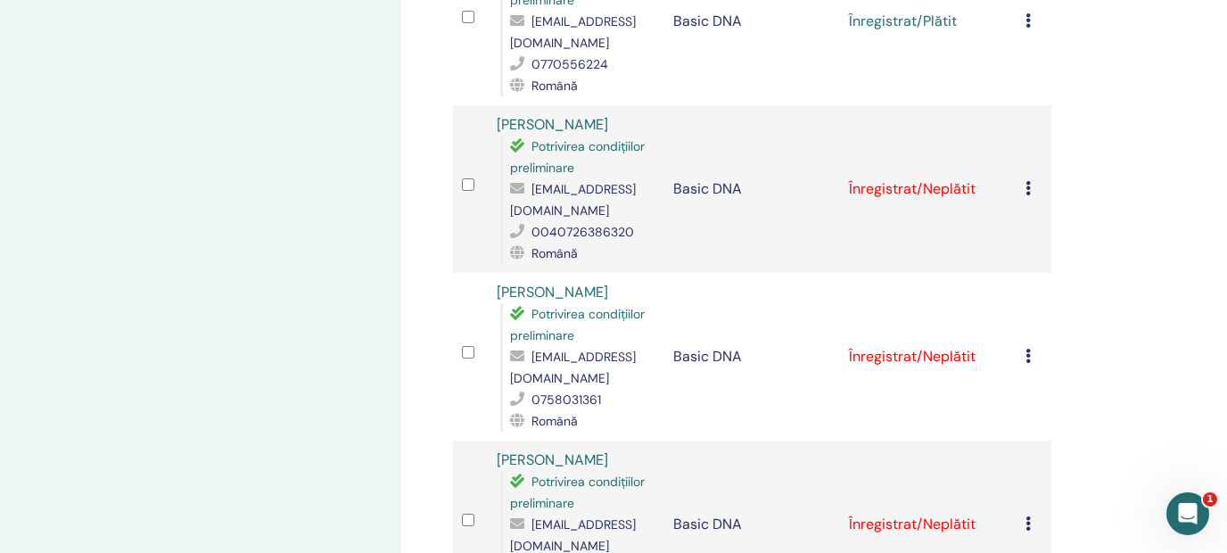
click at [1028, 114] on td "Anulează înregistrarea Nu auto-certificați Marcați ca plătit Marcați ca neplăti…" at bounding box center [1035, 189] width 36 height 168
click at [1031, 181] on icon at bounding box center [1027, 188] width 5 height 14
click at [1030, 119] on td "Anulează înregistrarea Nu auto-certificați Marcați ca plătit Marcați ca neplăti…" at bounding box center [1035, 189] width 36 height 168
click at [1031, 181] on icon at bounding box center [1027, 188] width 5 height 14
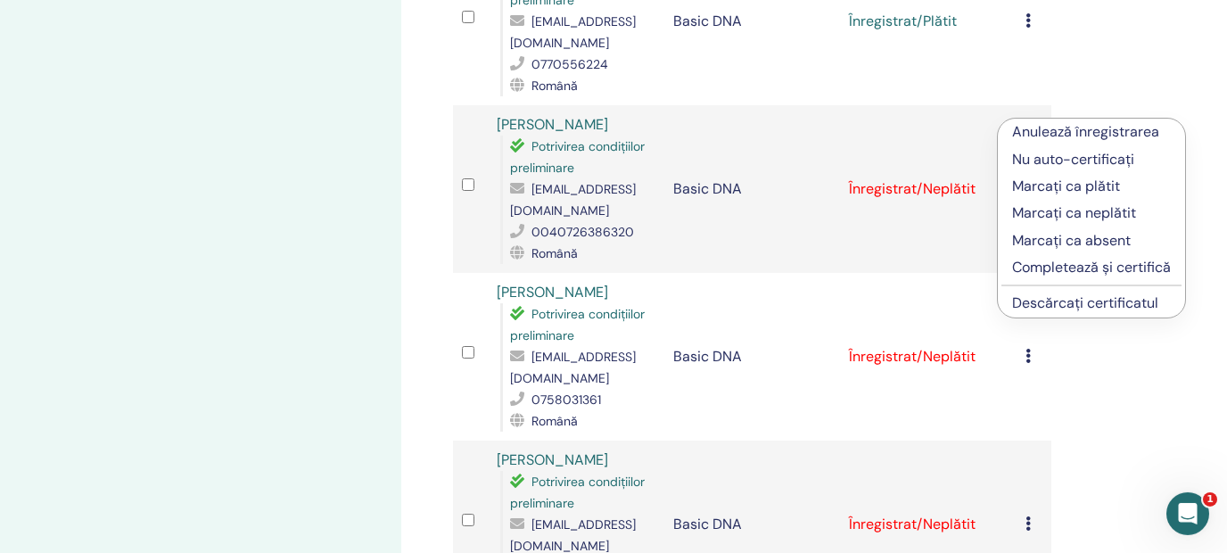
click at [1058, 187] on p "Marcați ca plătit" at bounding box center [1091, 186] width 159 height 21
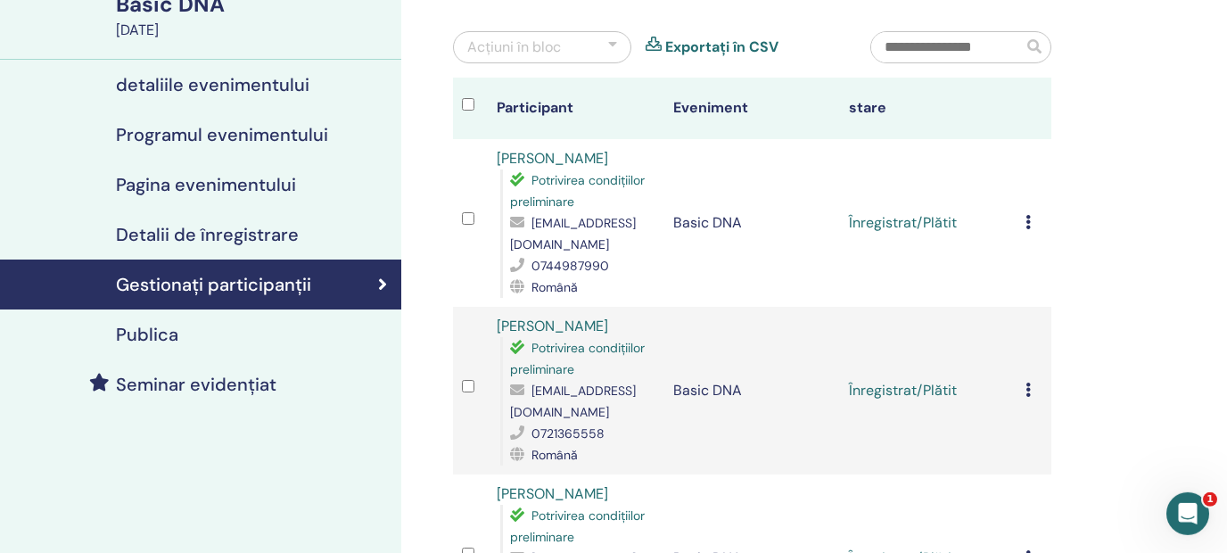
scroll to position [155, 0]
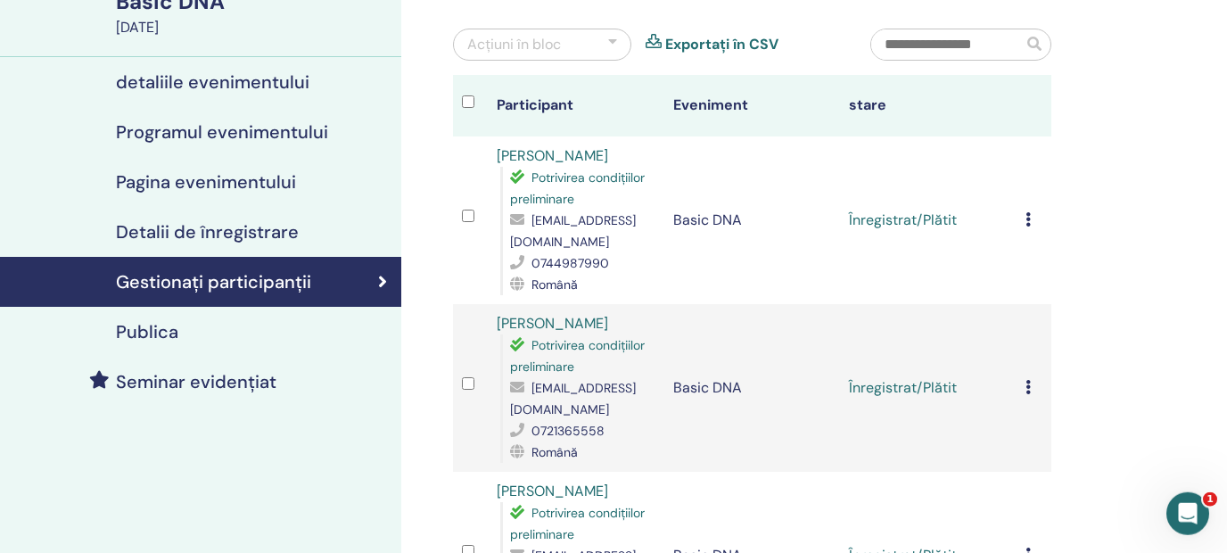
click at [1031, 212] on icon at bounding box center [1027, 219] width 5 height 14
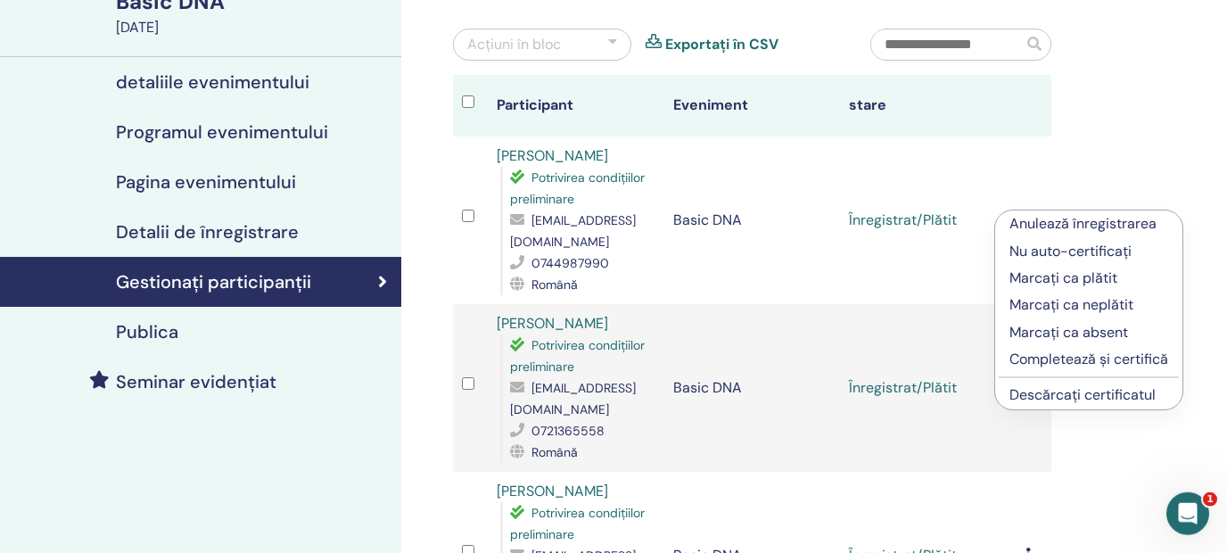
click at [1091, 398] on link "Descărcați certificatul" at bounding box center [1082, 394] width 146 height 19
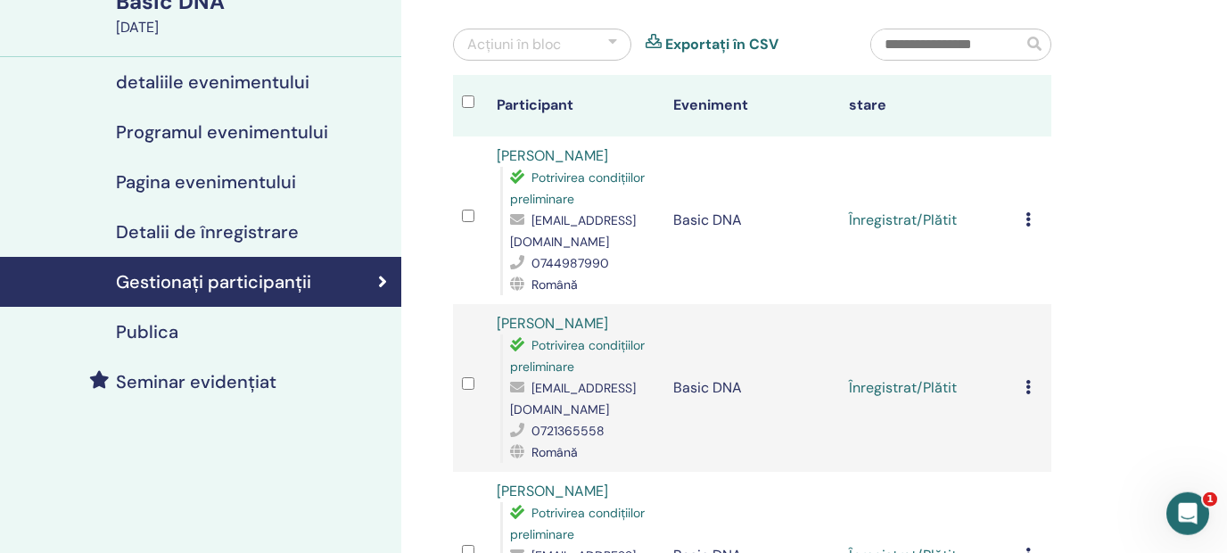
click at [1031, 212] on icon at bounding box center [1027, 219] width 5 height 14
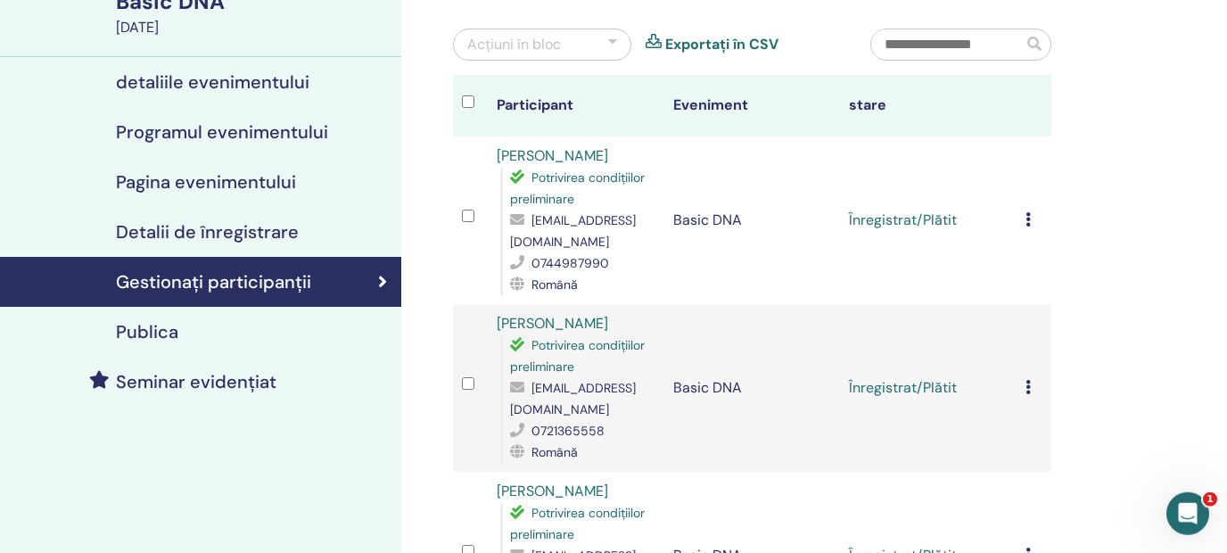
click at [1031, 212] on icon at bounding box center [1027, 219] width 5 height 14
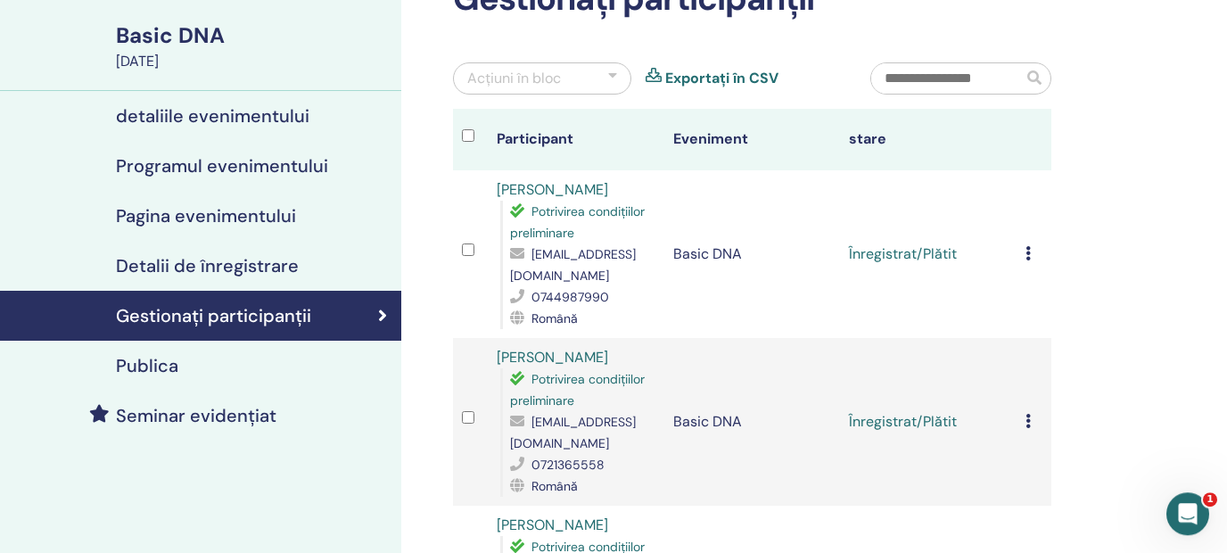
scroll to position [119, 0]
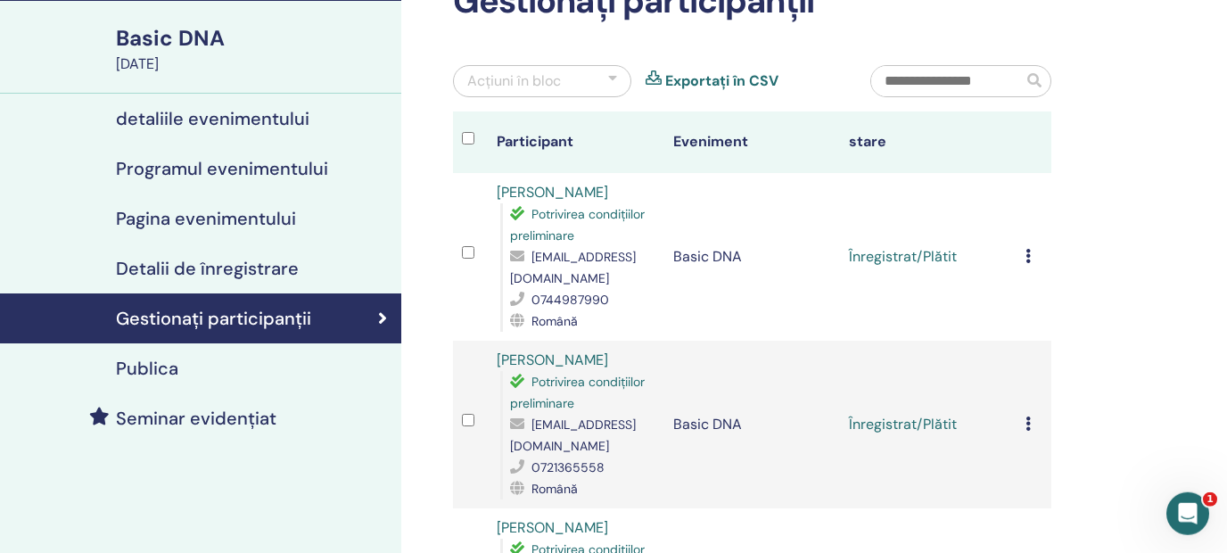
click at [1031, 249] on icon at bounding box center [1027, 256] width 5 height 14
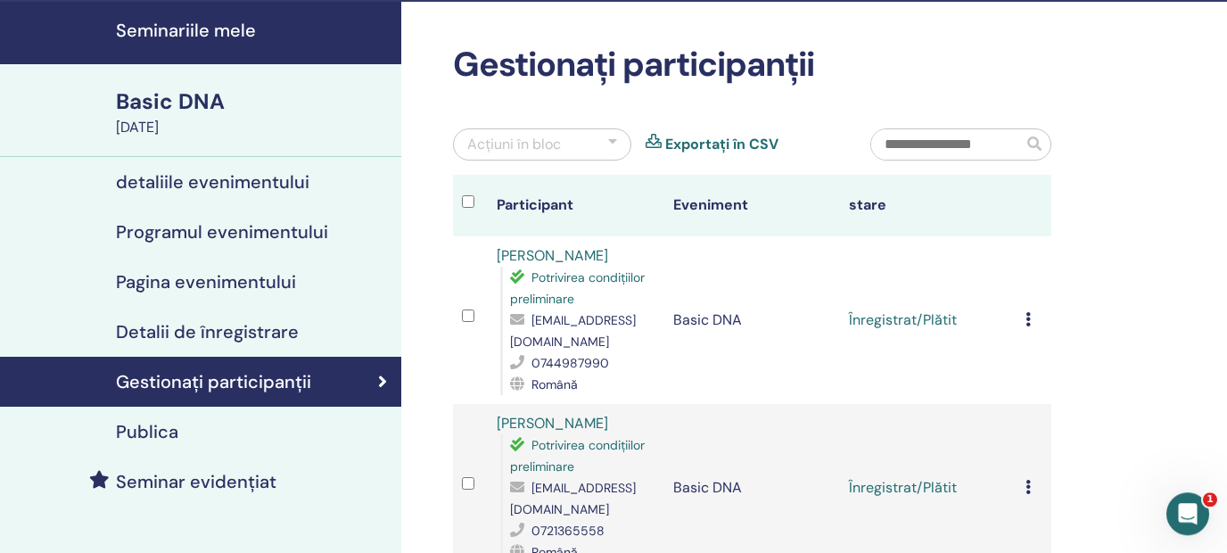
scroll to position [24, 0]
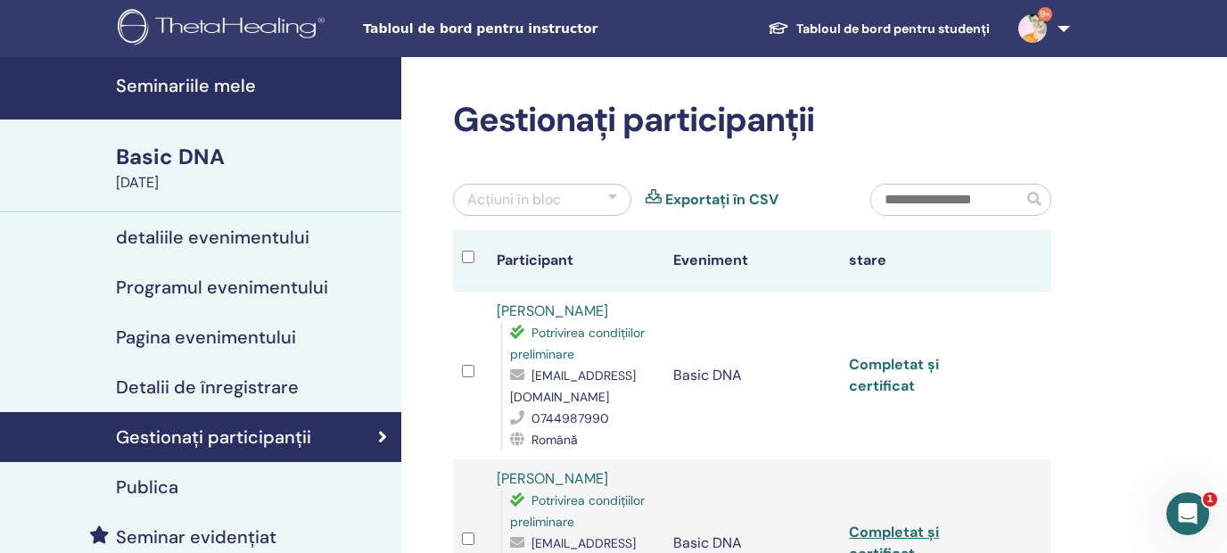
click at [917, 355] on link "Completat și certificat" at bounding box center [894, 375] width 90 height 40
